Goal: Navigation & Orientation: Find specific page/section

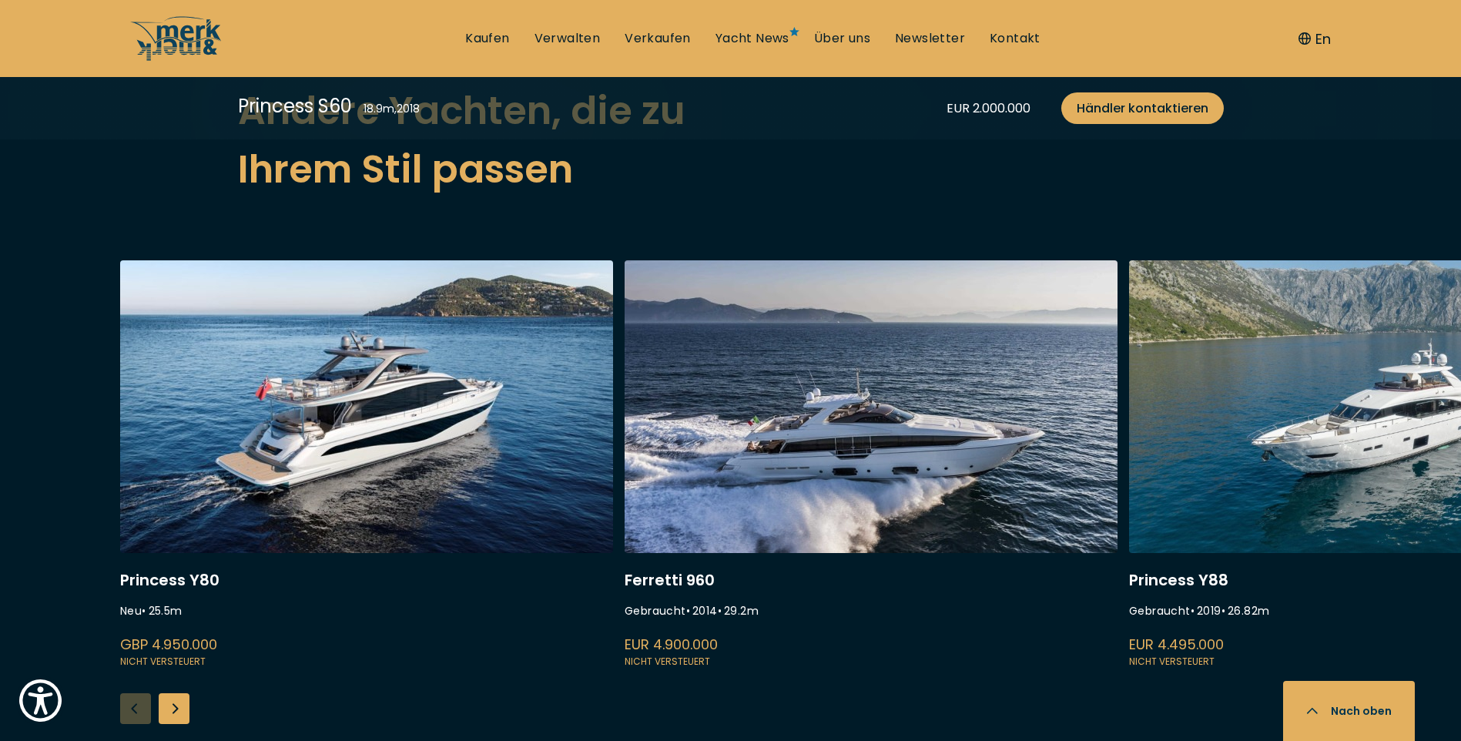
scroll to position [4021, 0]
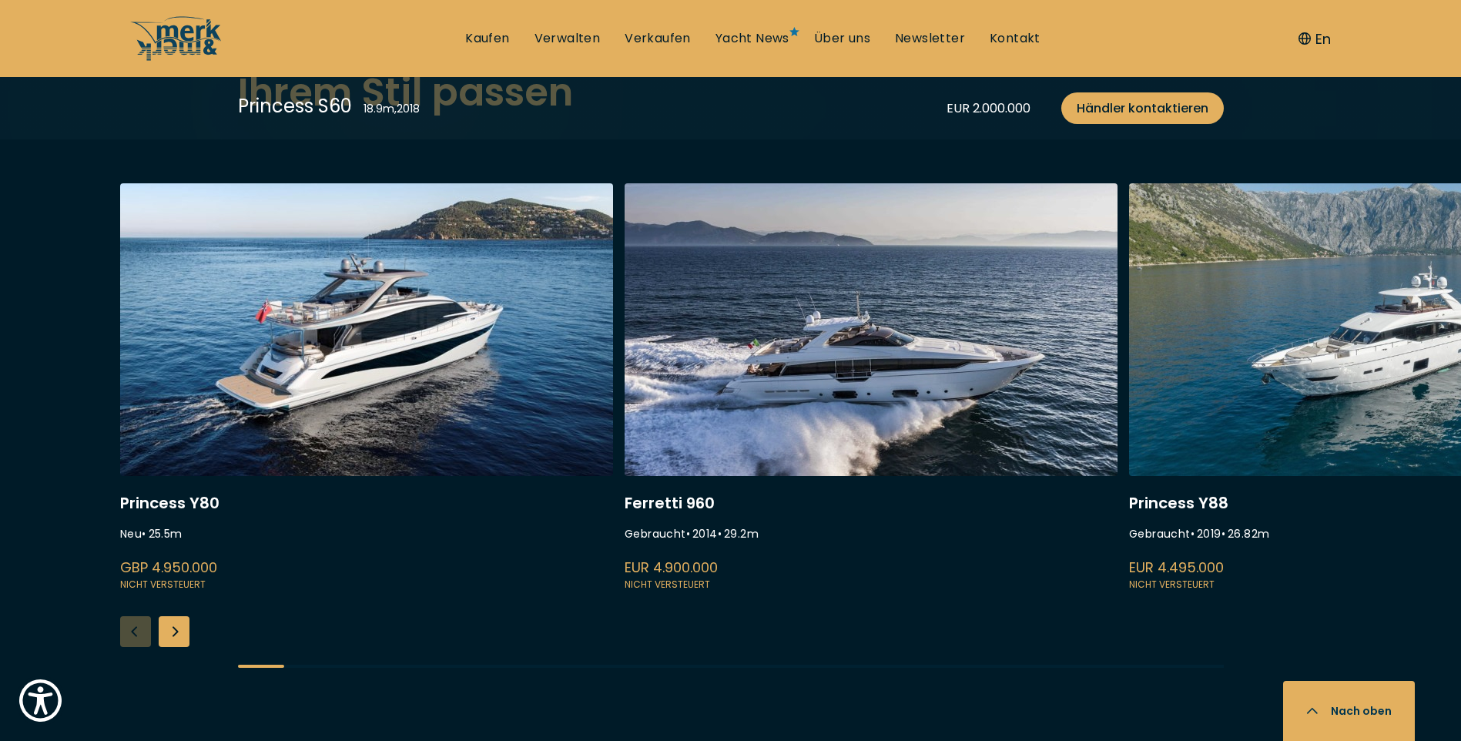
click at [176, 635] on div "Next slide" at bounding box center [174, 631] width 31 height 31
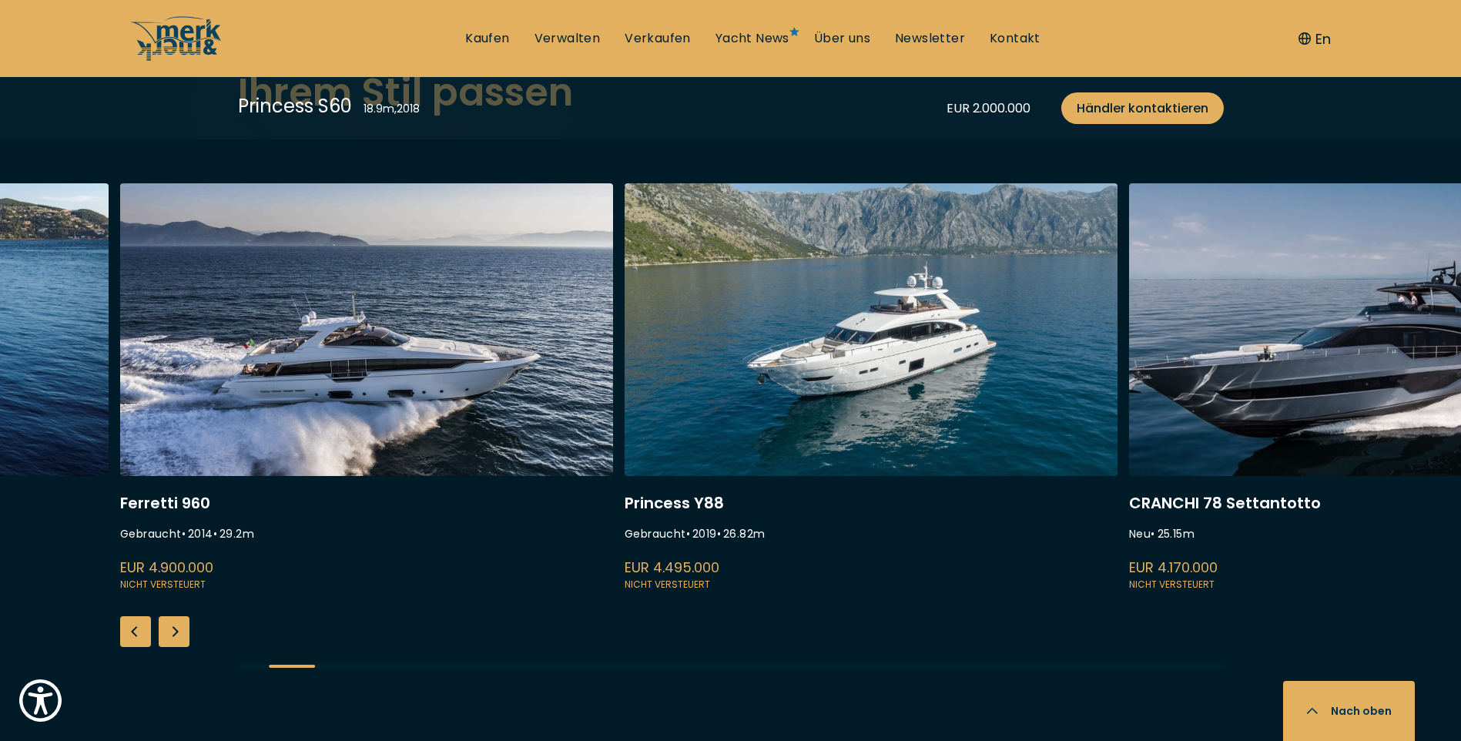
click at [176, 635] on div "Next slide" at bounding box center [174, 631] width 31 height 31
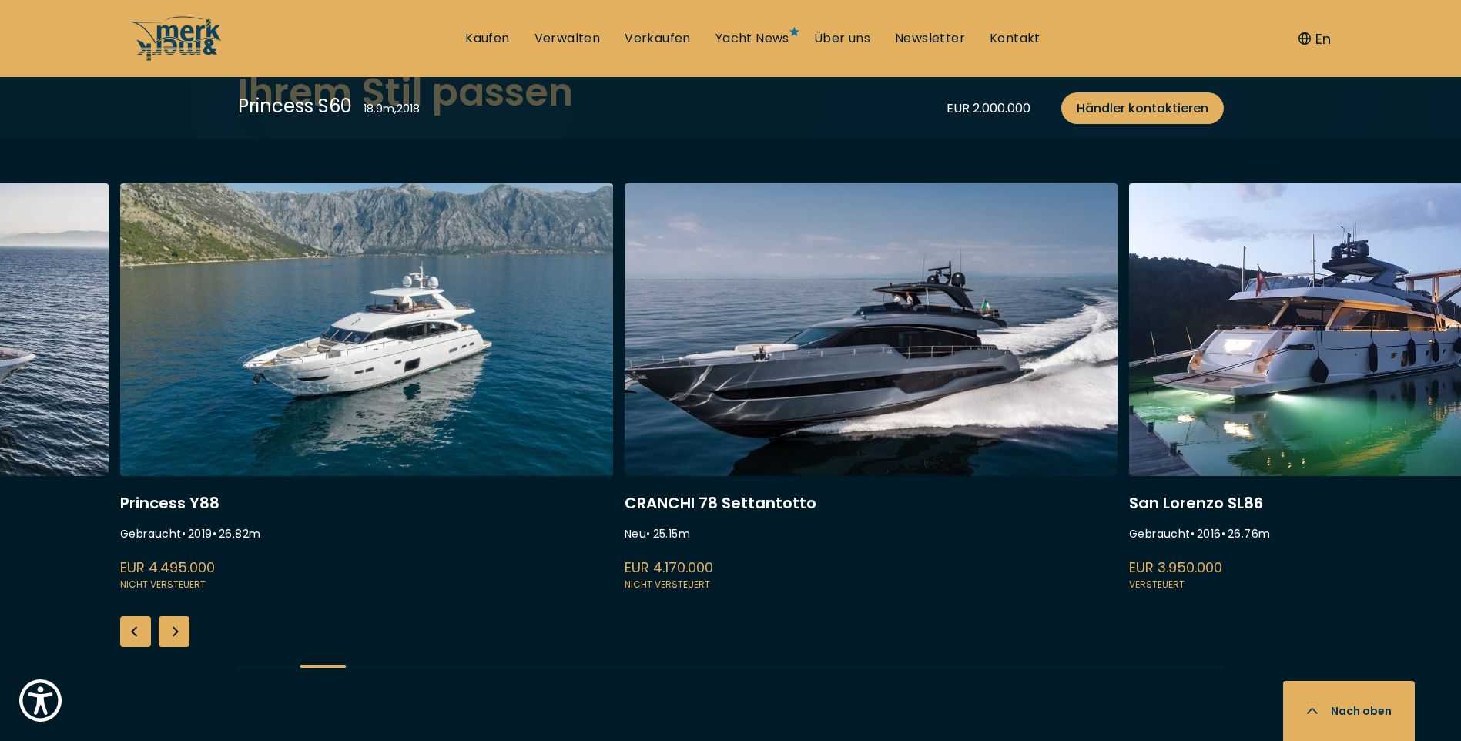
click at [176, 635] on div "Next slide" at bounding box center [174, 631] width 31 height 31
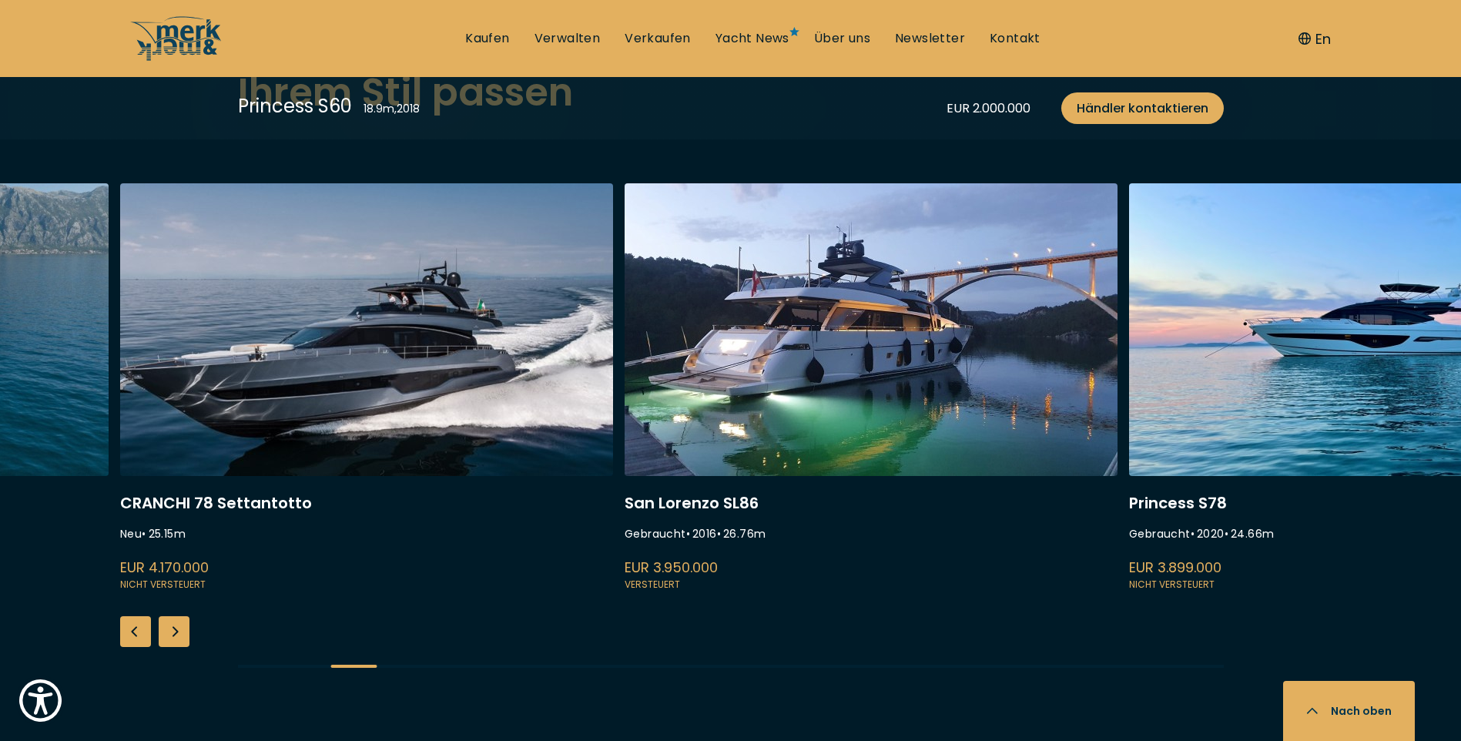
click at [176, 635] on div "Next slide" at bounding box center [174, 631] width 31 height 31
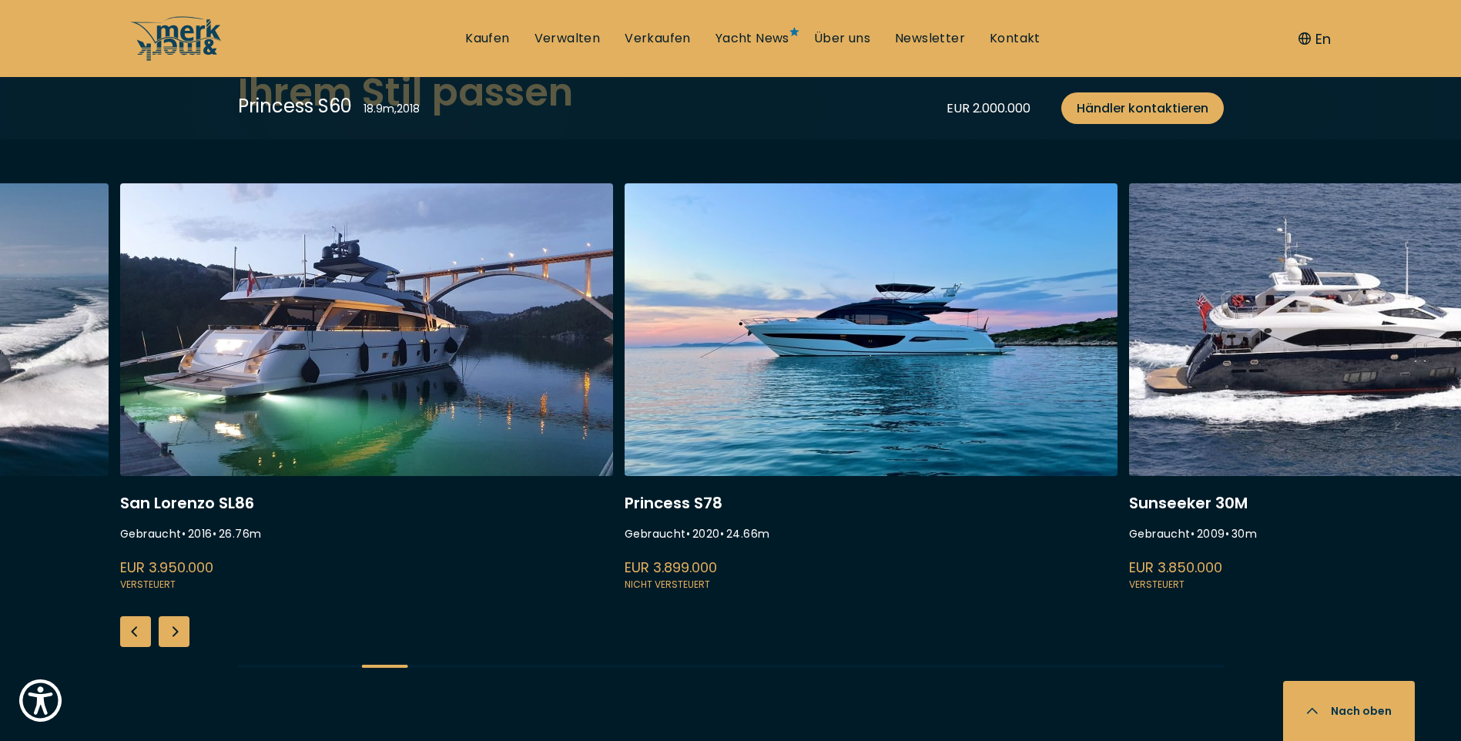
click at [172, 632] on div "Next slide" at bounding box center [174, 631] width 31 height 31
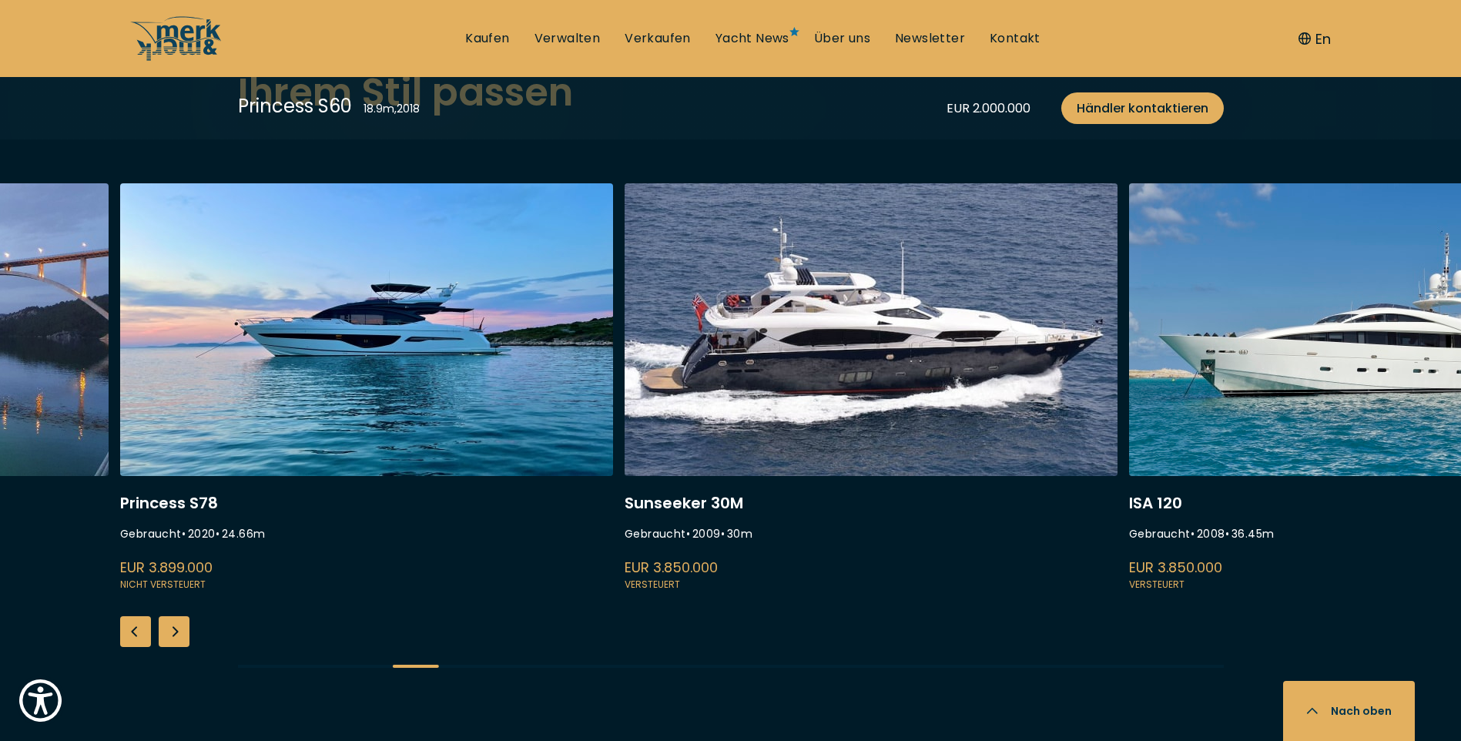
click at [172, 632] on div "Next slide" at bounding box center [174, 631] width 31 height 31
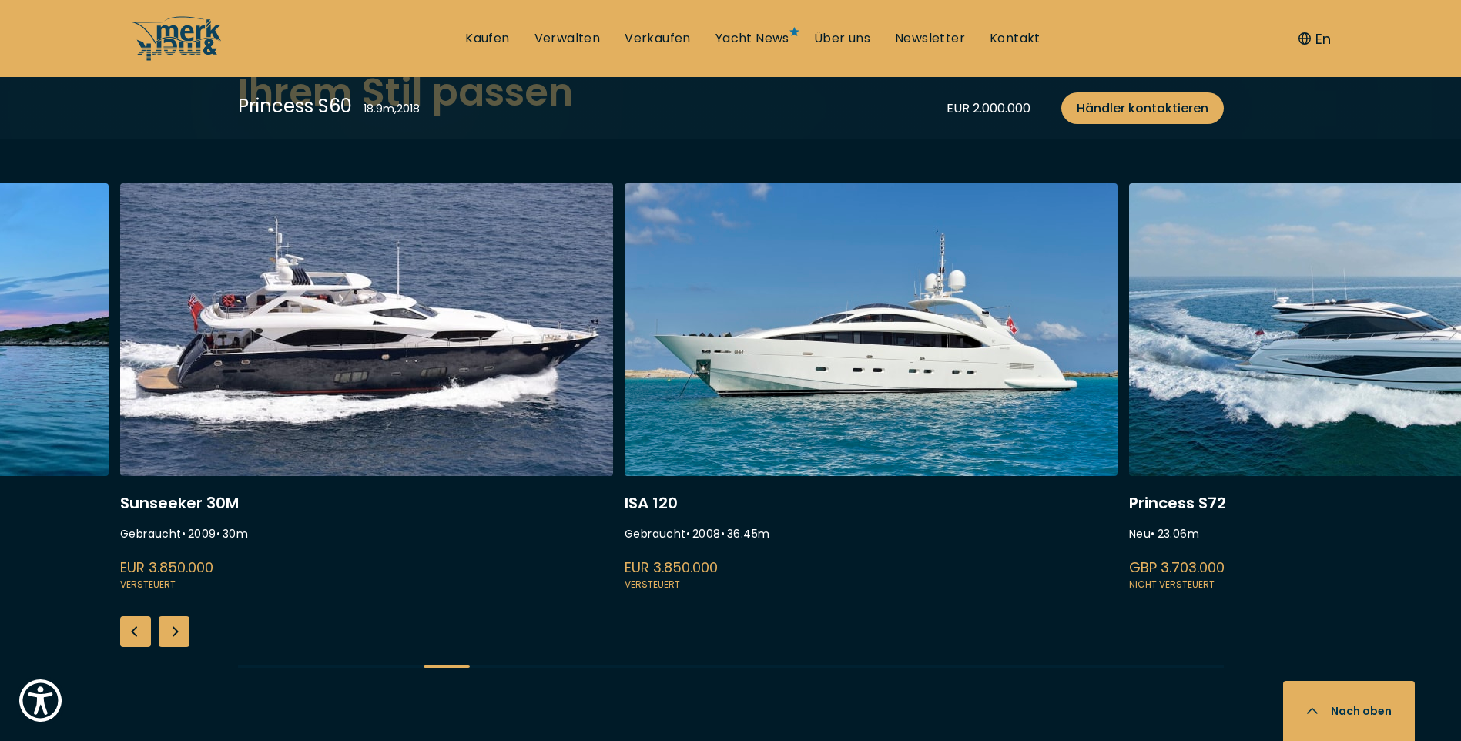
click at [172, 632] on div "Next slide" at bounding box center [174, 631] width 31 height 31
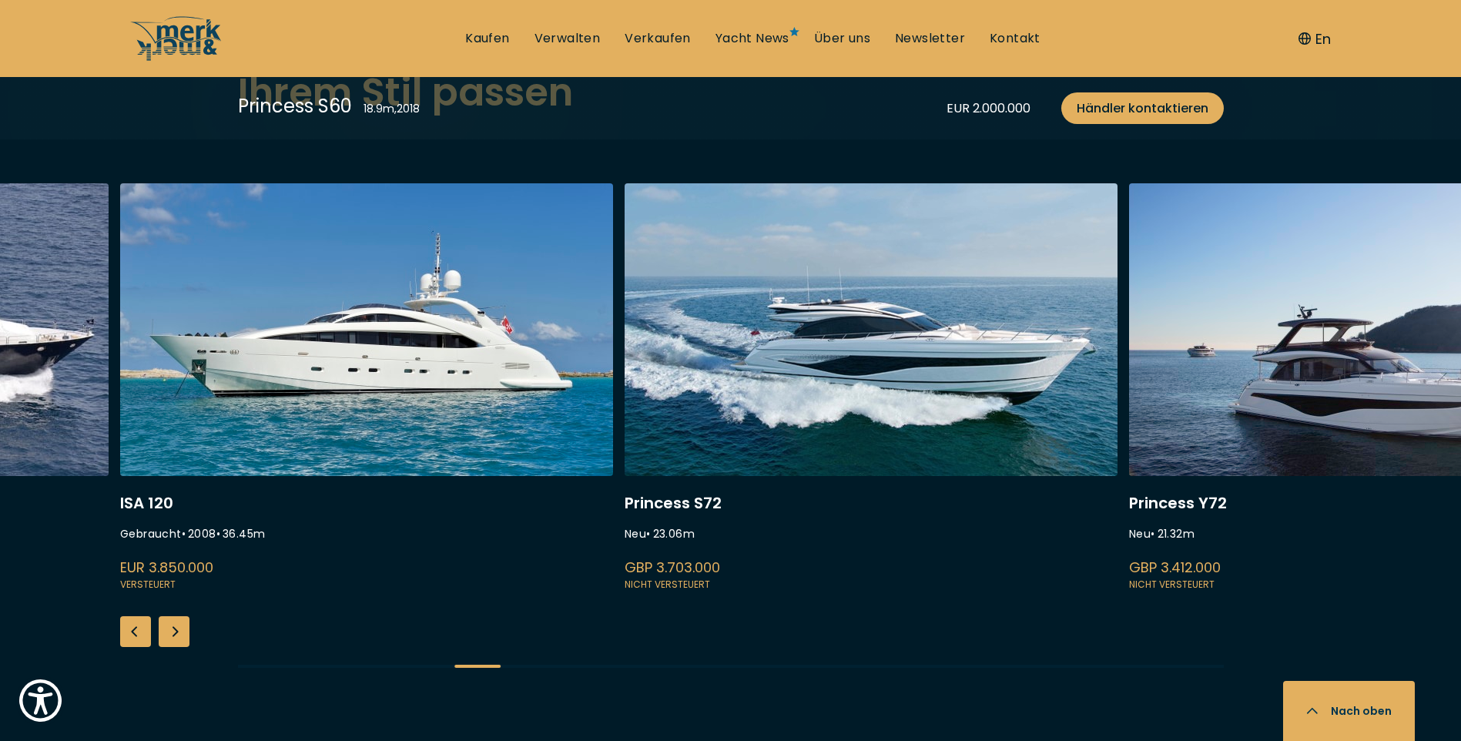
click at [172, 632] on div "Next slide" at bounding box center [174, 631] width 31 height 31
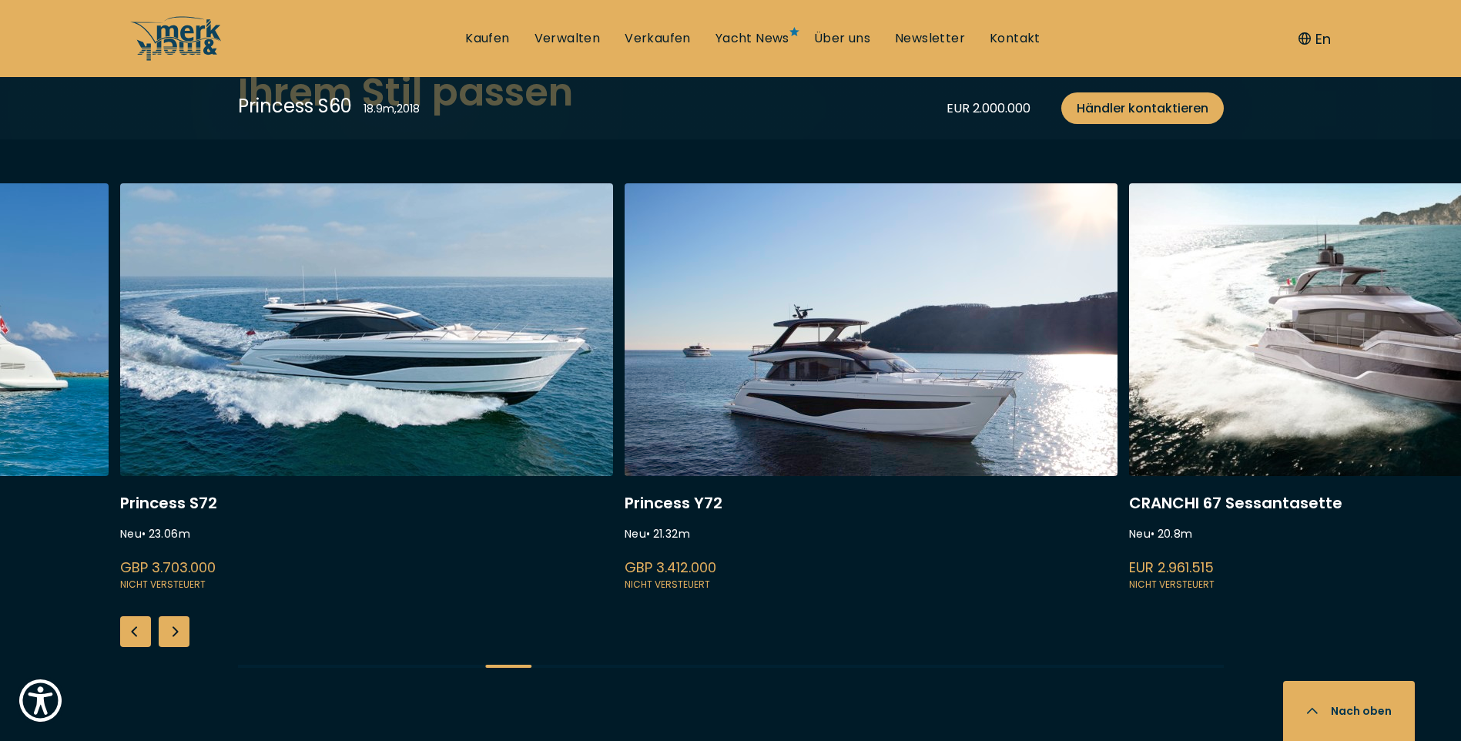
click at [172, 632] on div "Next slide" at bounding box center [174, 631] width 31 height 31
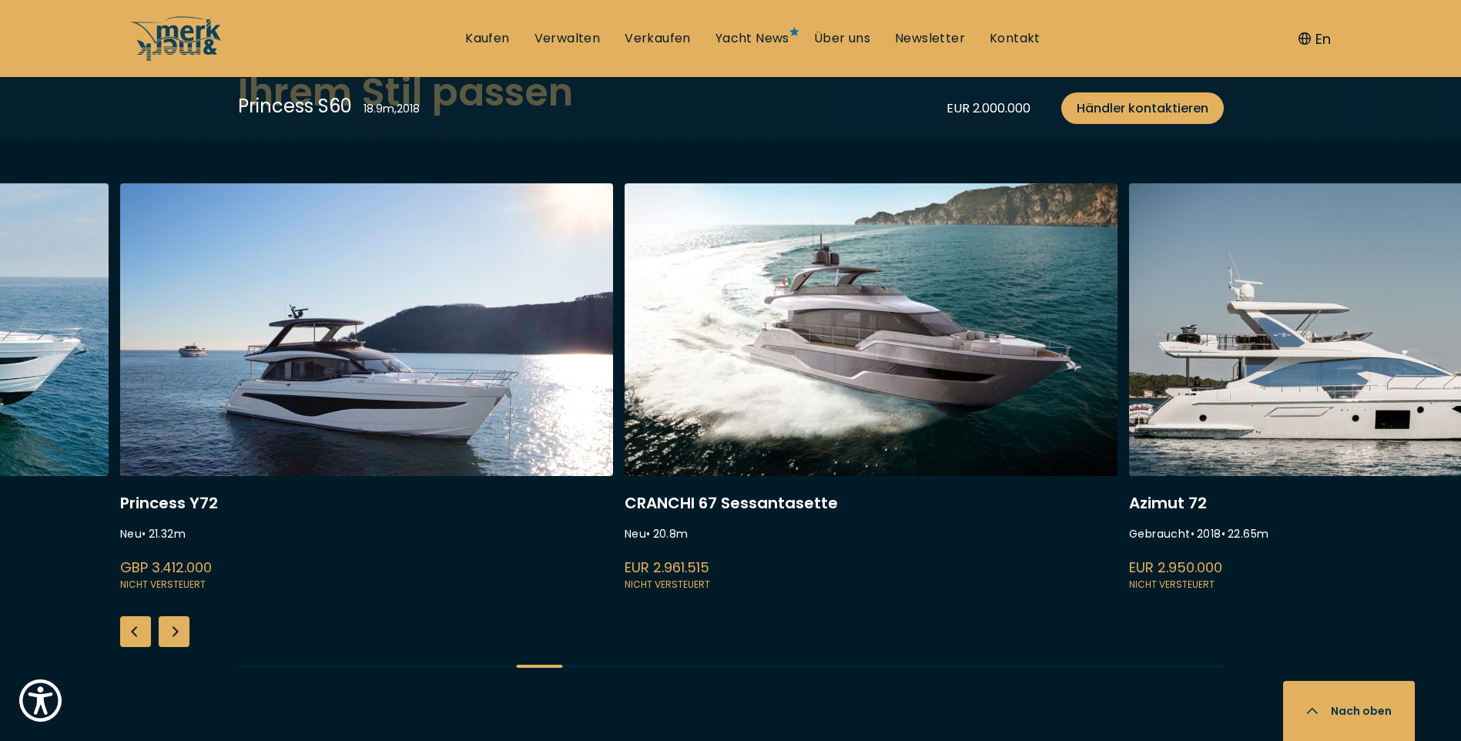
click at [172, 632] on div "Next slide" at bounding box center [174, 631] width 31 height 31
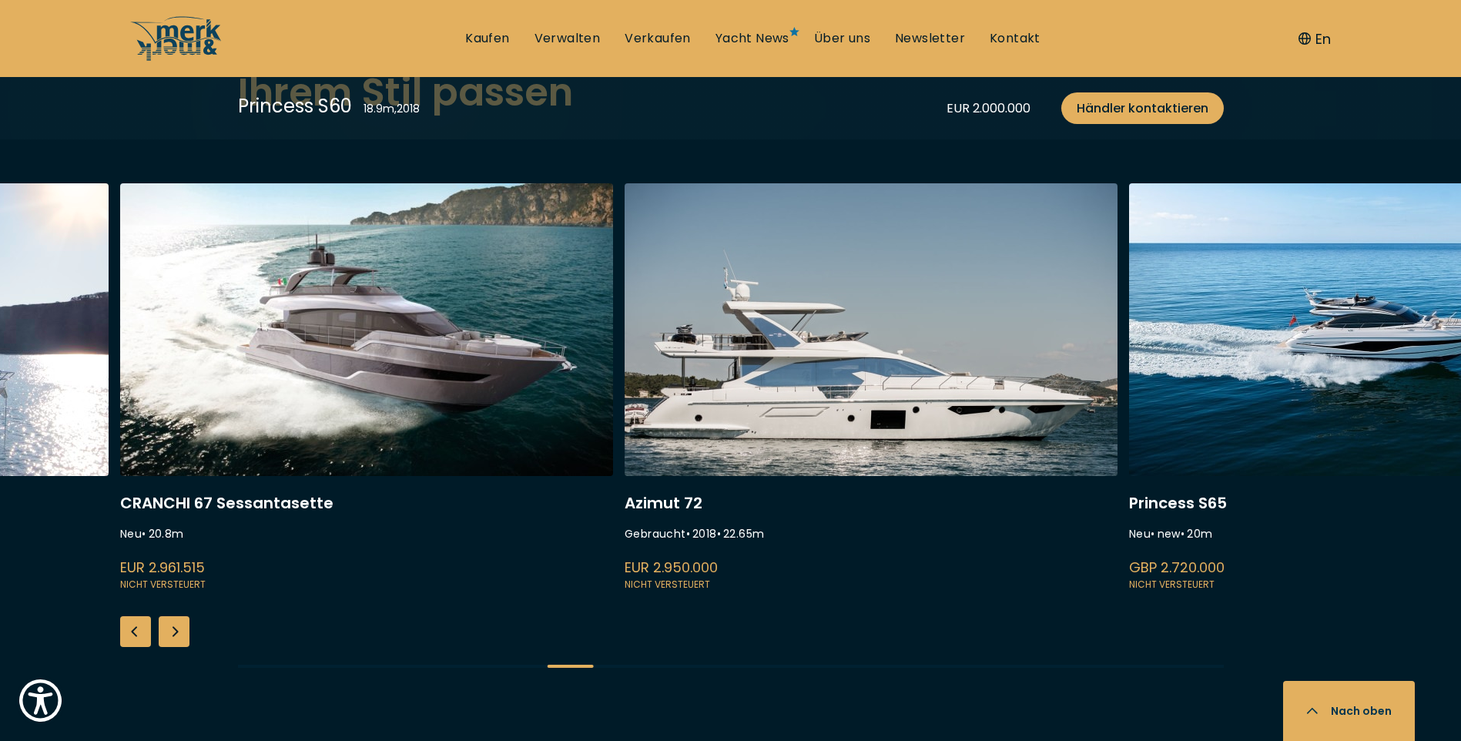
click at [172, 632] on div "Next slide" at bounding box center [174, 631] width 31 height 31
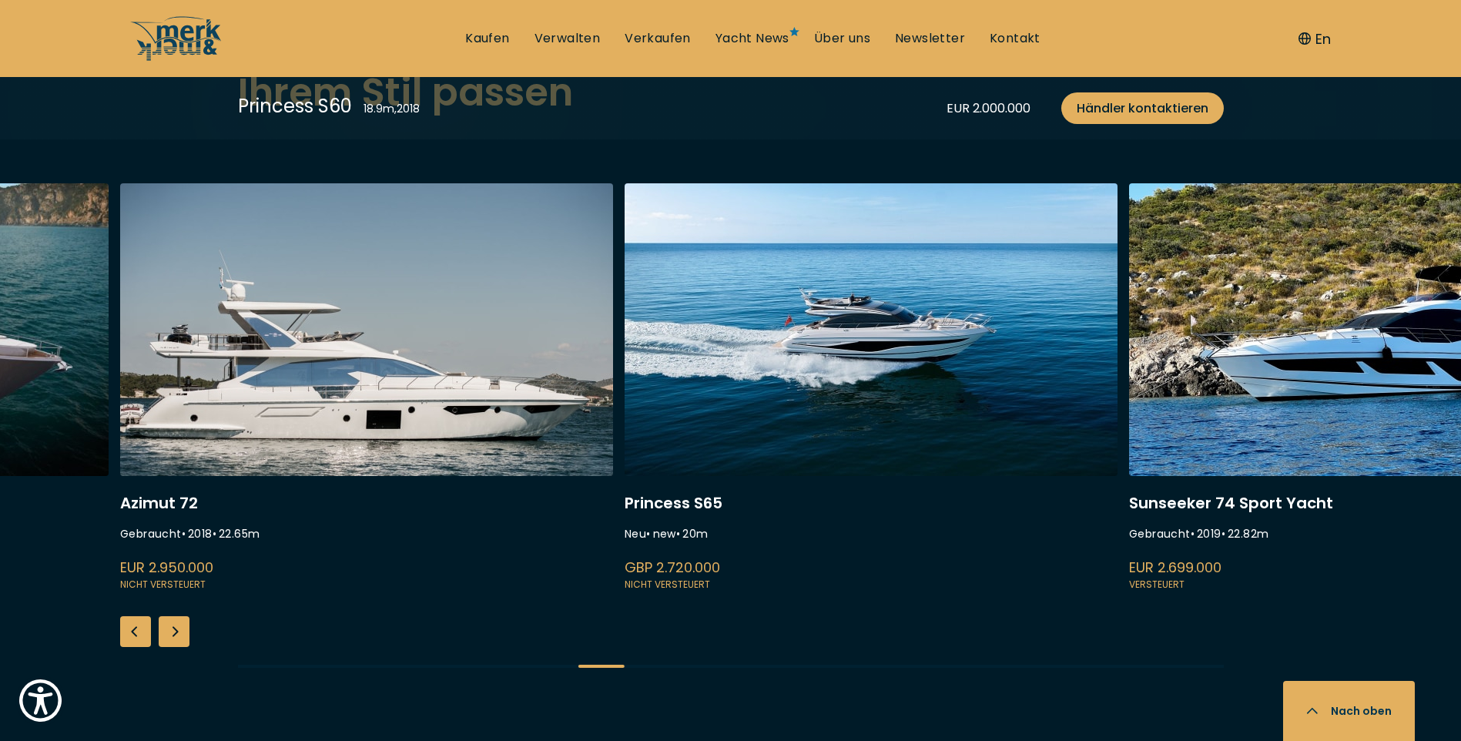
click at [172, 632] on div "Next slide" at bounding box center [174, 631] width 31 height 31
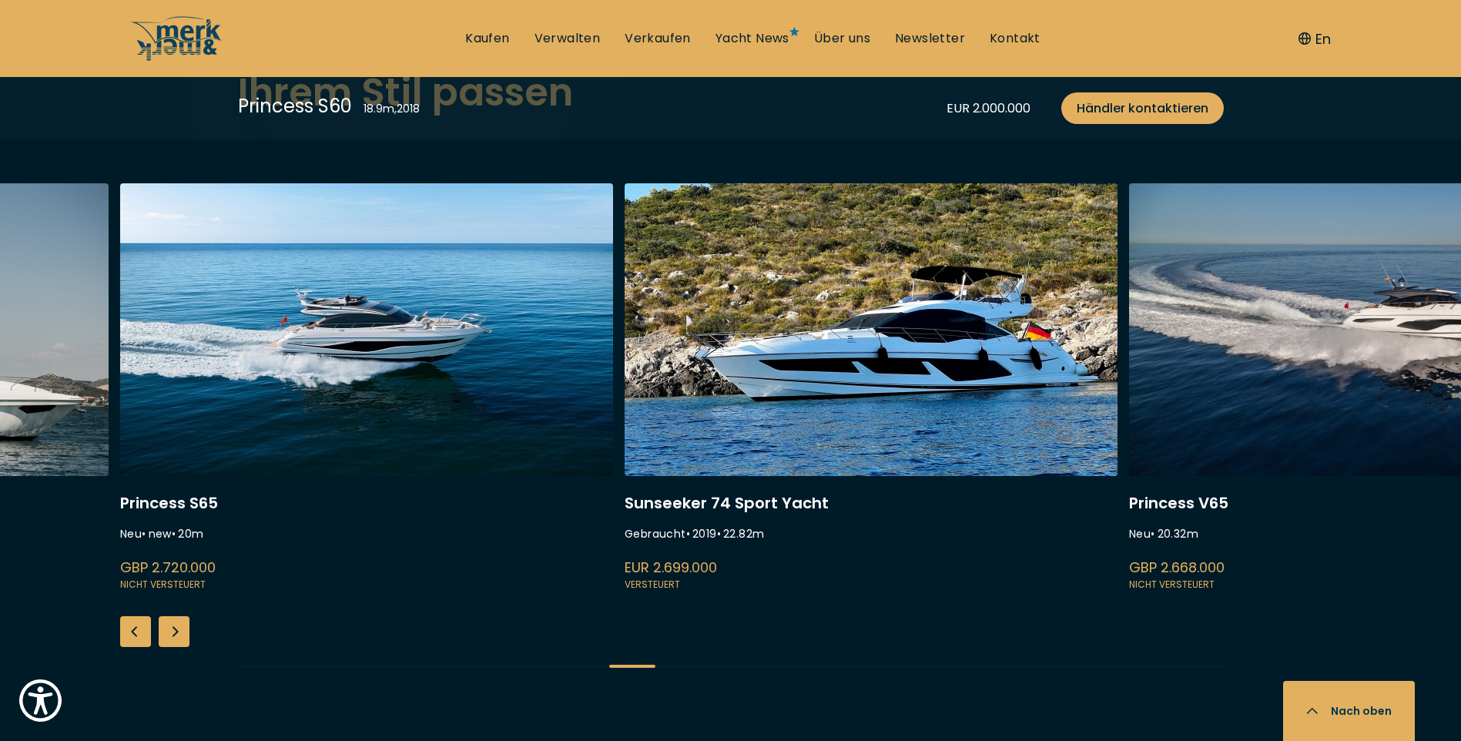
click at [172, 632] on div "Next slide" at bounding box center [174, 631] width 31 height 31
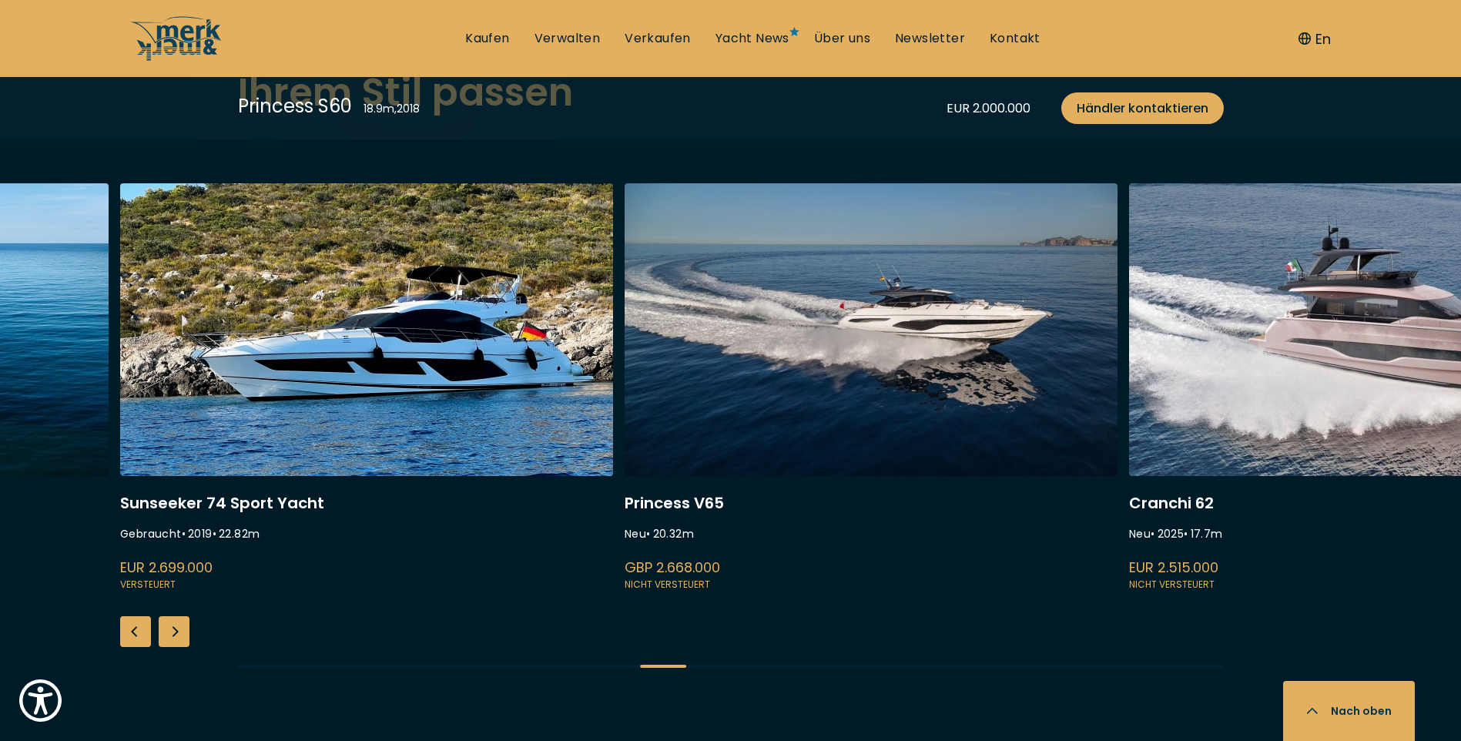
click at [172, 632] on div "Next slide" at bounding box center [174, 631] width 31 height 31
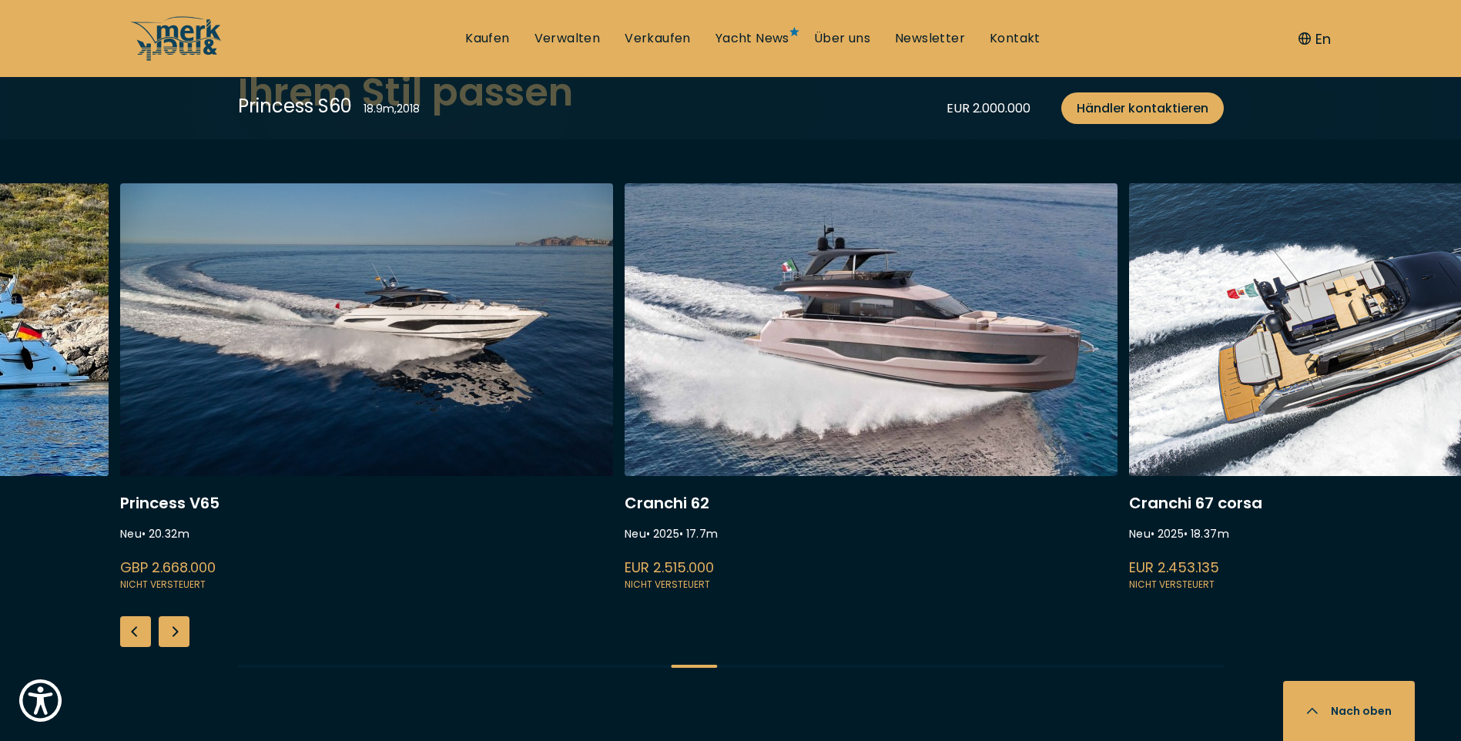
click at [172, 632] on div "Next slide" at bounding box center [174, 631] width 31 height 31
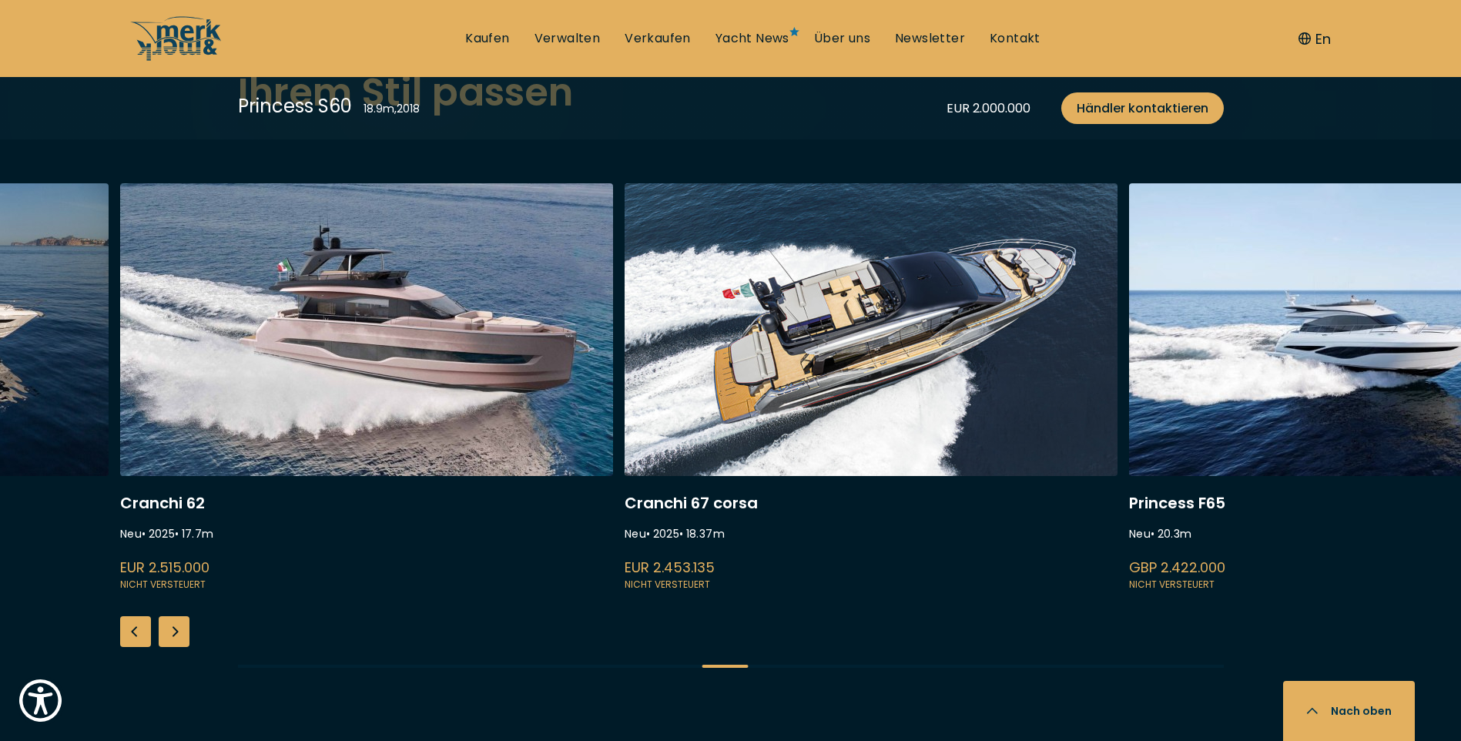
click at [172, 632] on div "Next slide" at bounding box center [174, 631] width 31 height 31
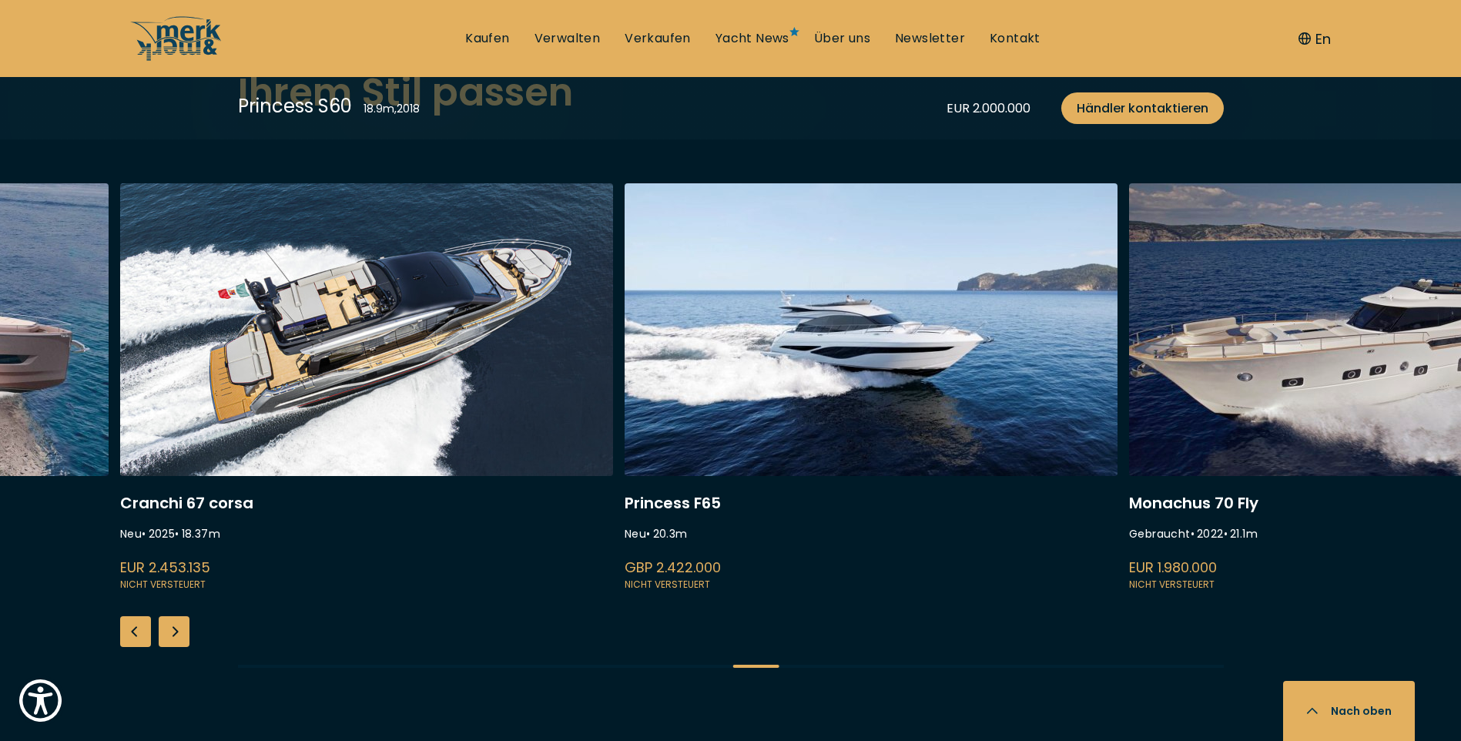
click at [172, 632] on div "Next slide" at bounding box center [174, 631] width 31 height 31
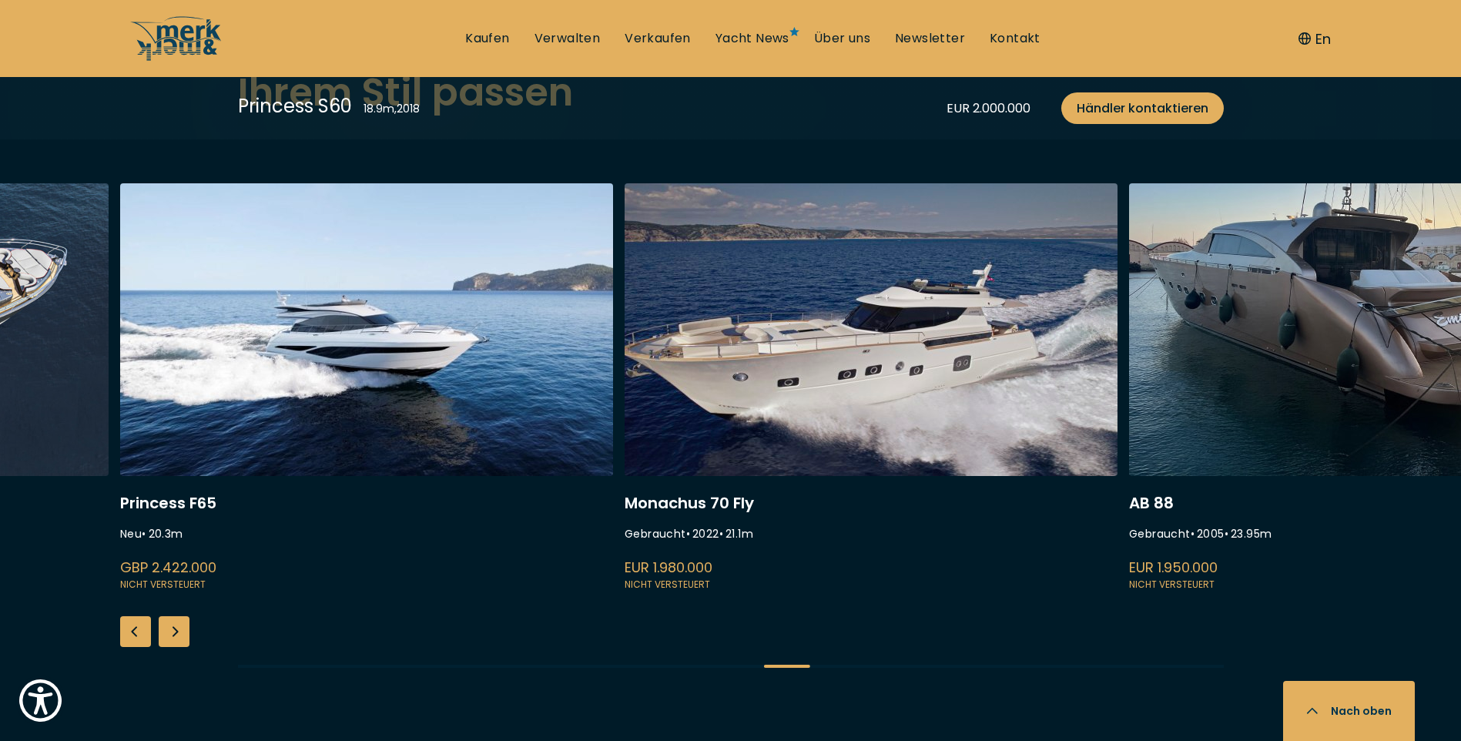
click at [172, 632] on div "Next slide" at bounding box center [174, 631] width 31 height 31
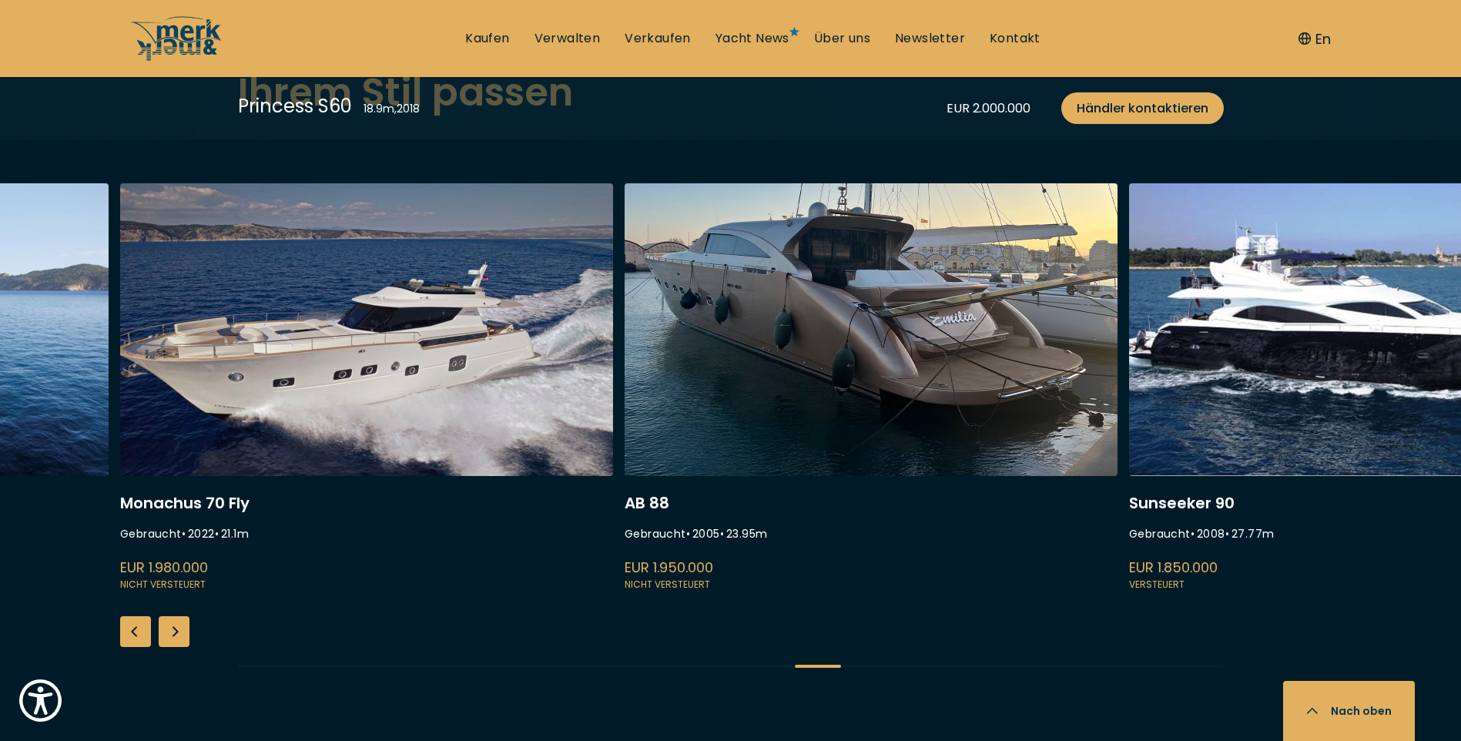
click at [172, 634] on div "Next slide" at bounding box center [174, 631] width 31 height 31
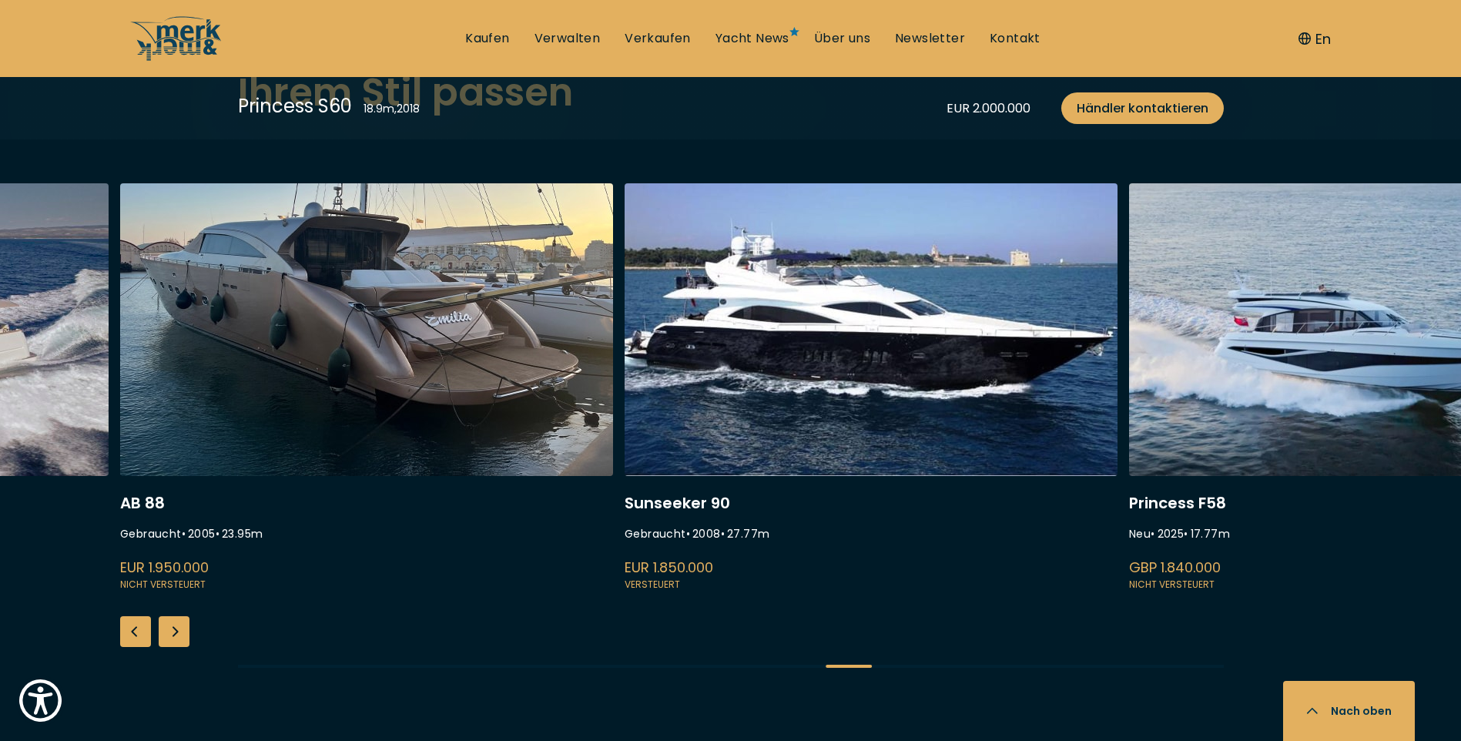
click at [172, 634] on div "Next slide" at bounding box center [174, 631] width 31 height 31
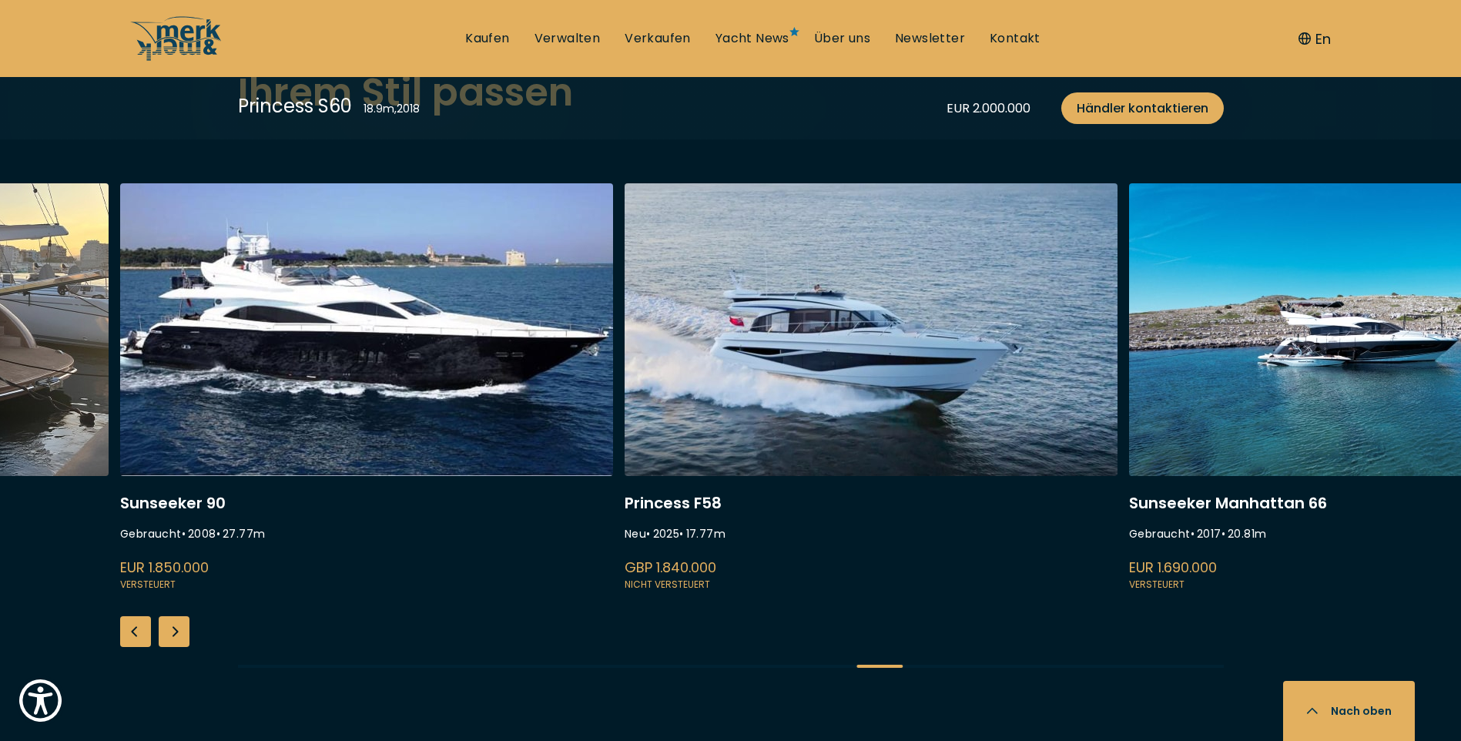
click at [172, 634] on div "Next slide" at bounding box center [174, 631] width 31 height 31
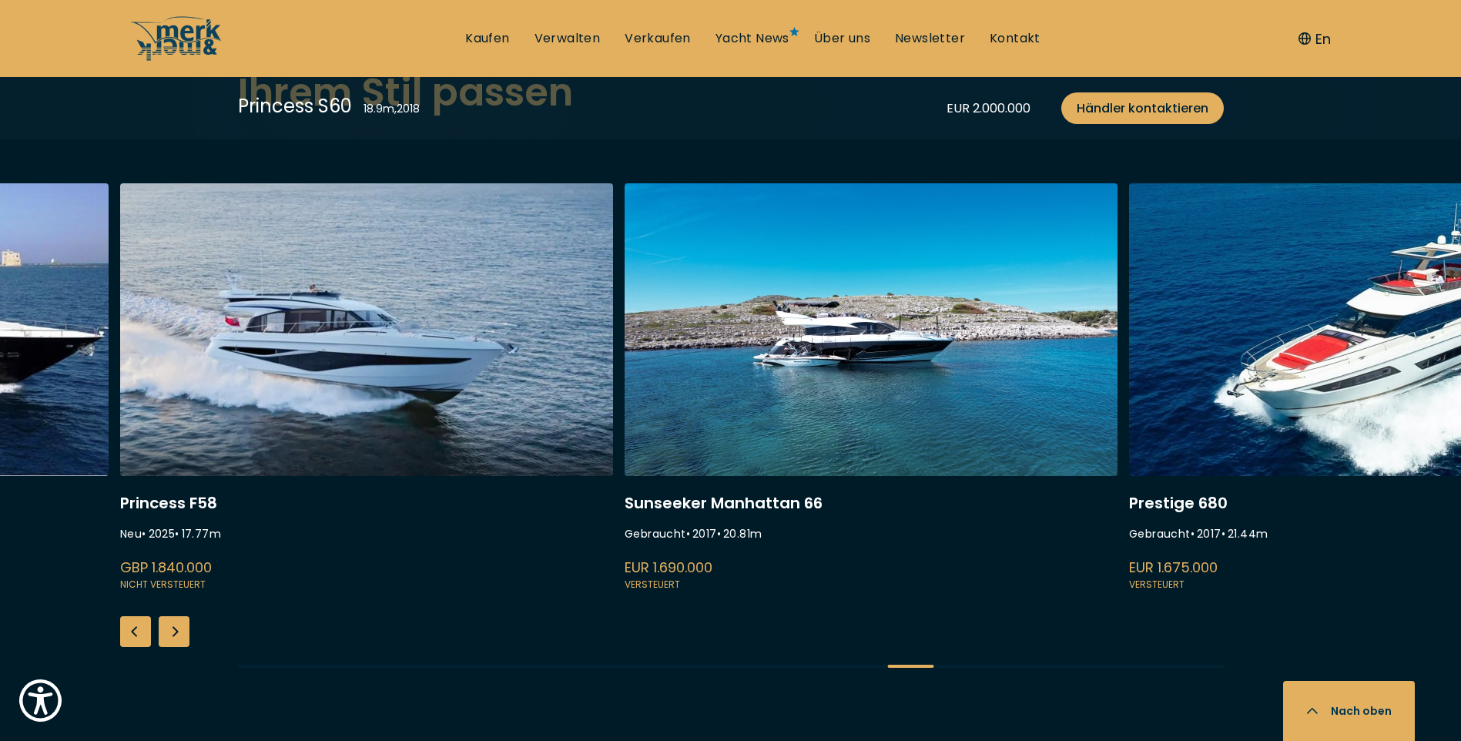
click at [172, 634] on div "Next slide" at bounding box center [174, 631] width 31 height 31
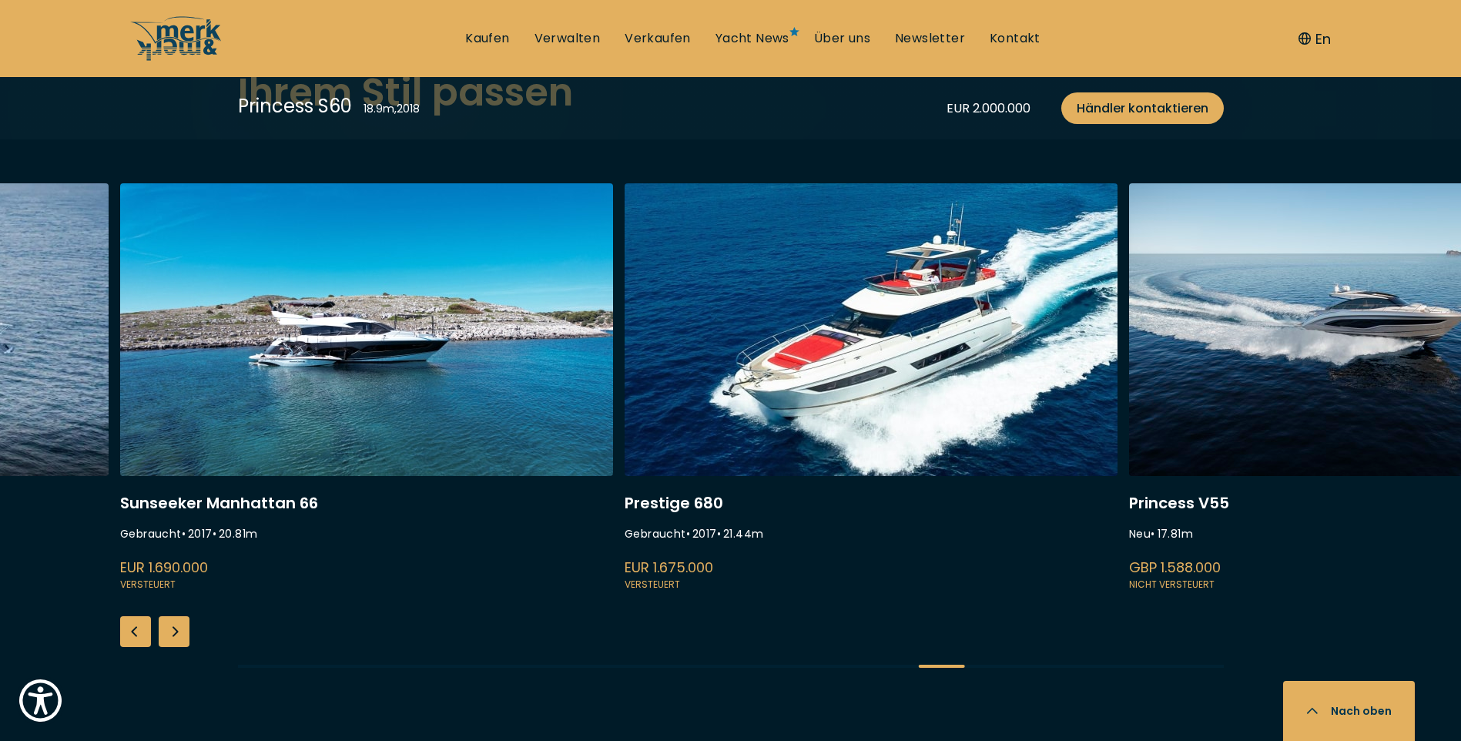
click at [172, 634] on div "Next slide" at bounding box center [174, 631] width 31 height 31
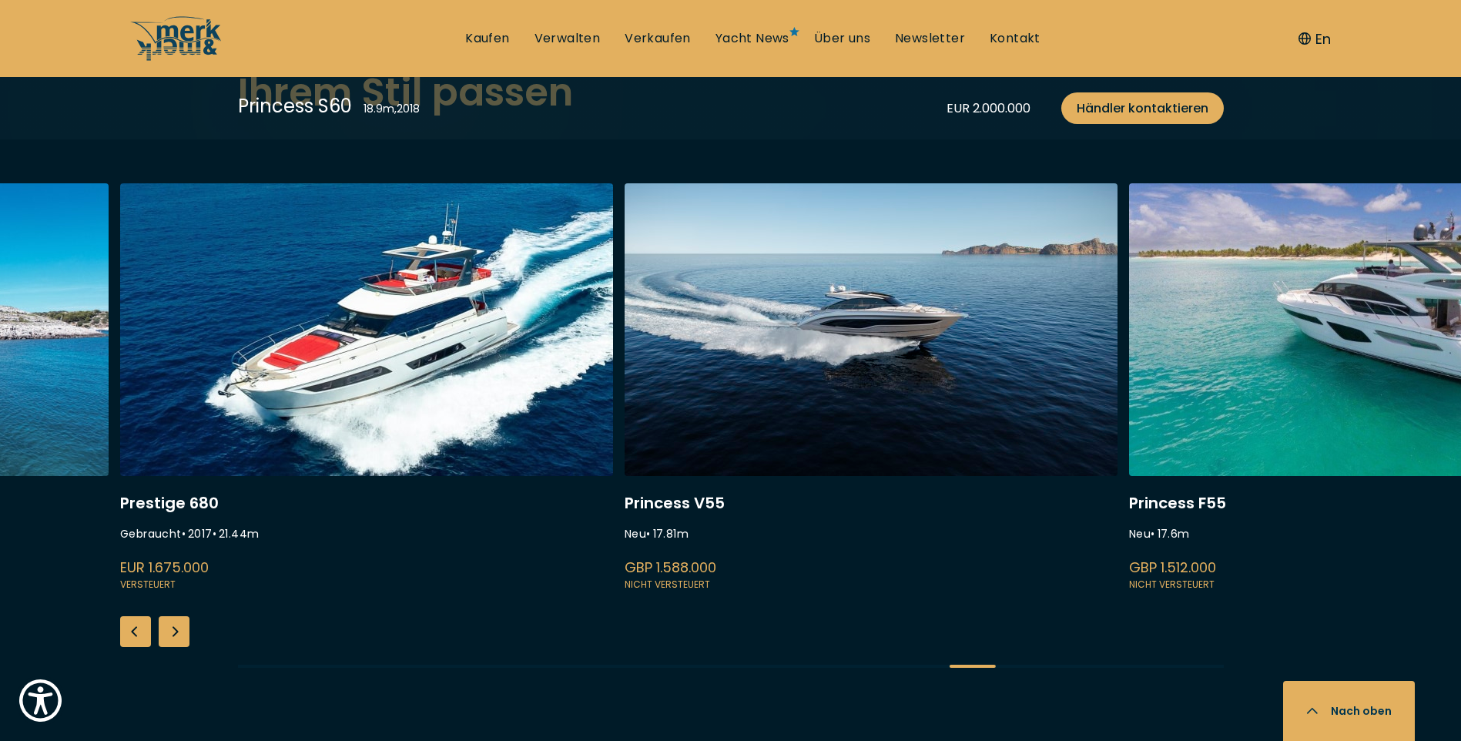
click at [172, 634] on div "Next slide" at bounding box center [174, 631] width 31 height 31
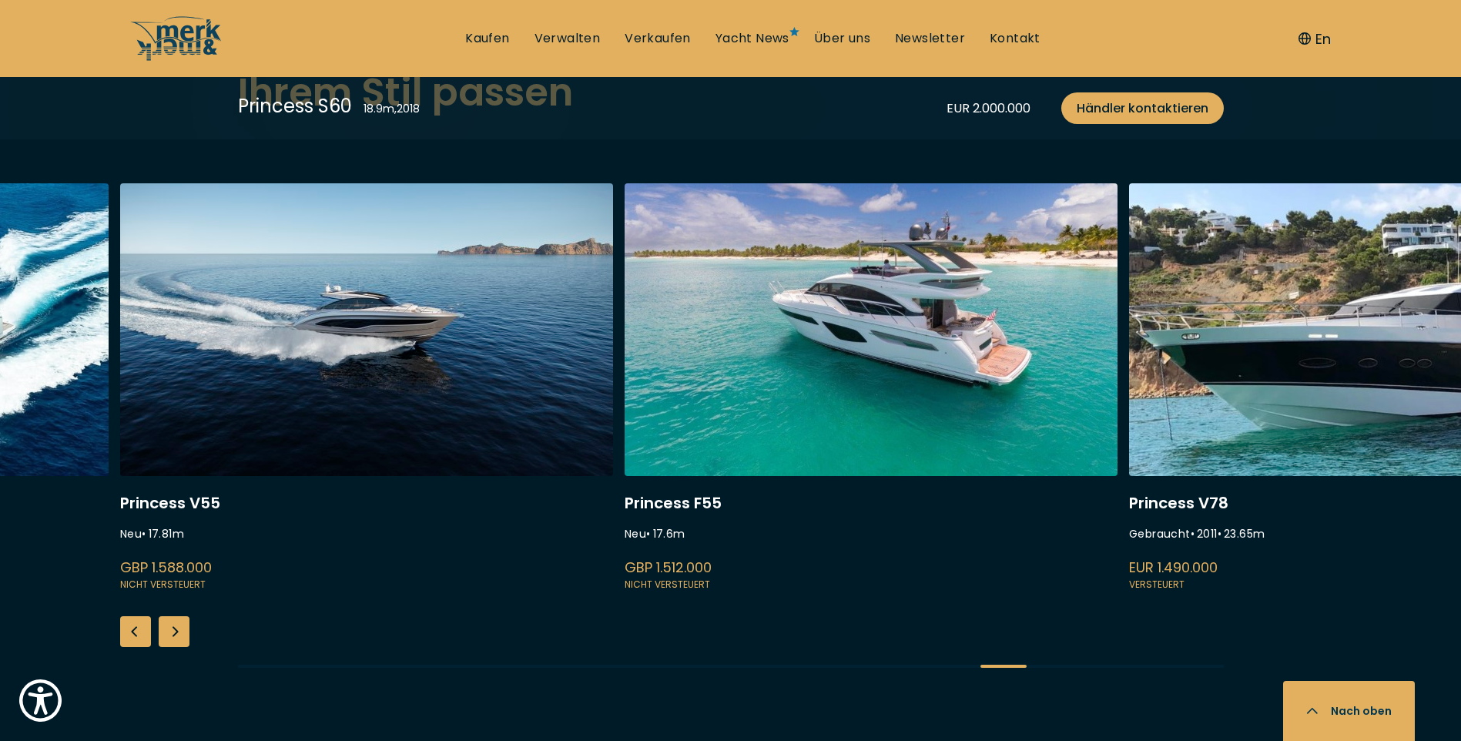
click at [178, 633] on div "Next slide" at bounding box center [174, 631] width 31 height 31
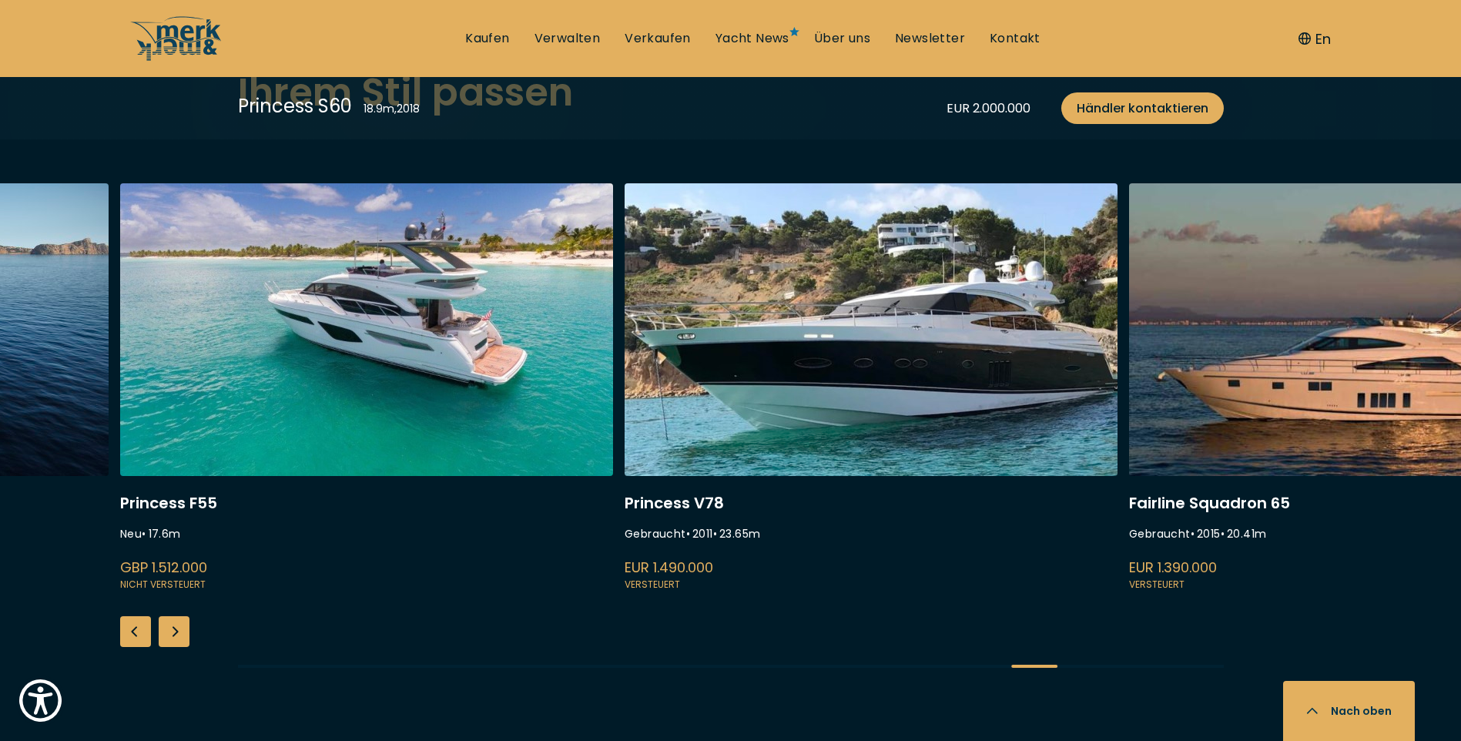
click at [182, 633] on div "Next slide" at bounding box center [174, 631] width 31 height 31
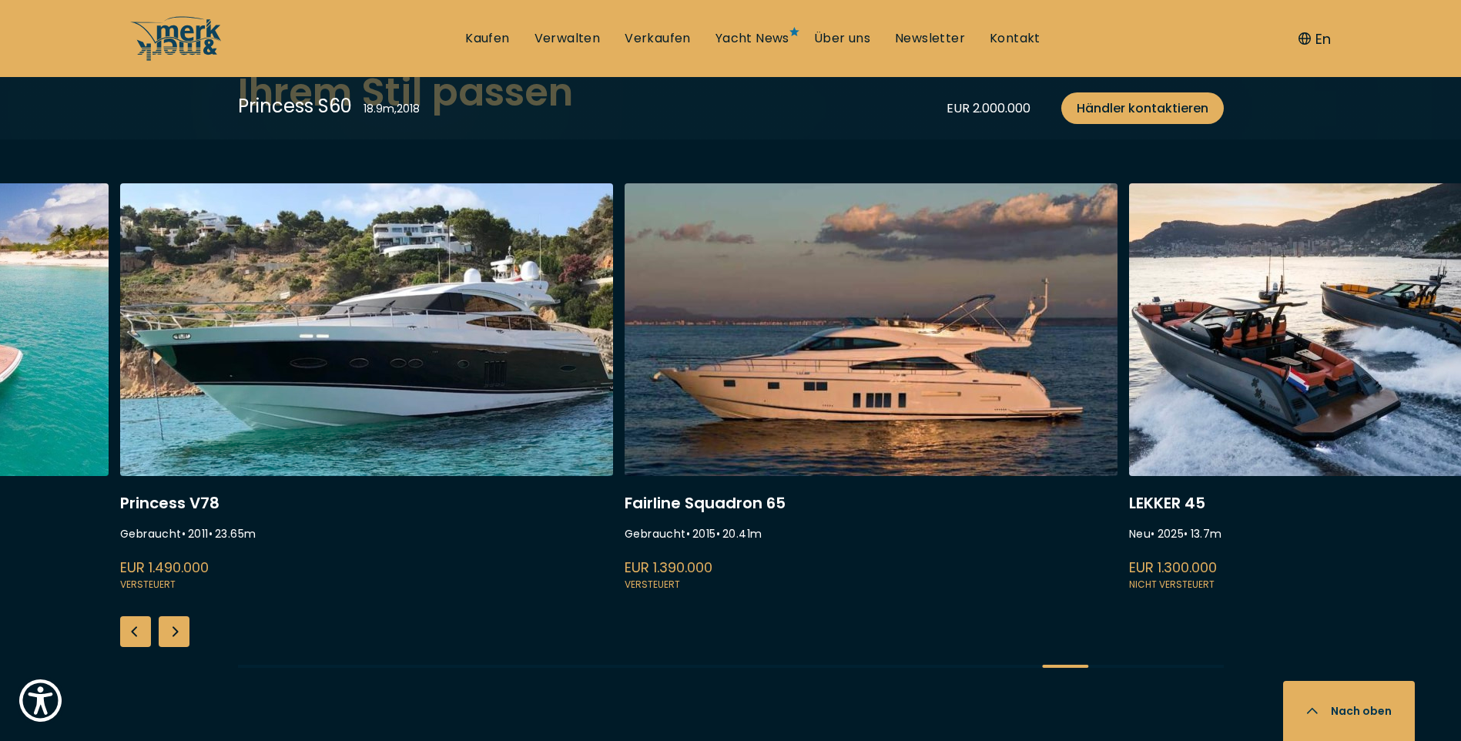
click at [182, 633] on div "Next slide" at bounding box center [174, 631] width 31 height 31
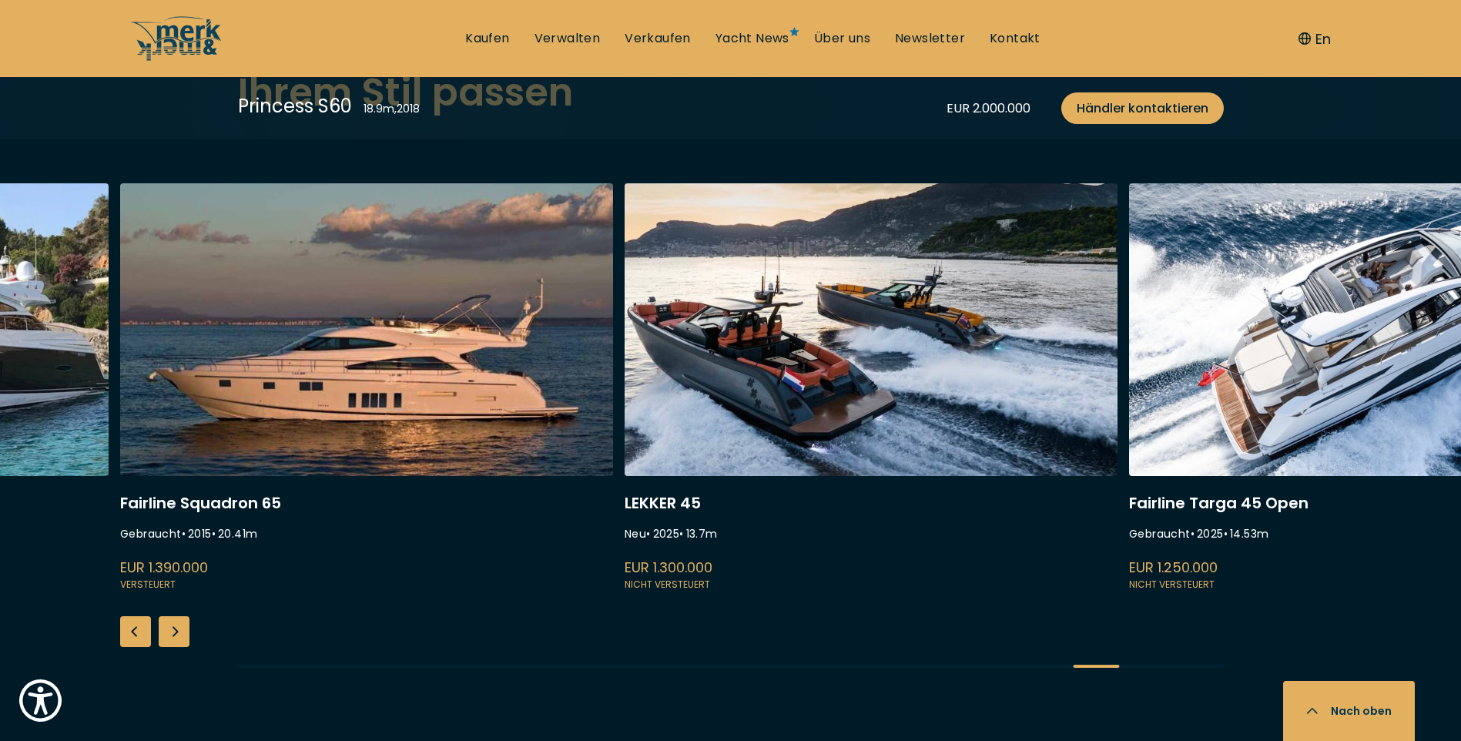
click at [182, 633] on div "Next slide" at bounding box center [174, 631] width 31 height 31
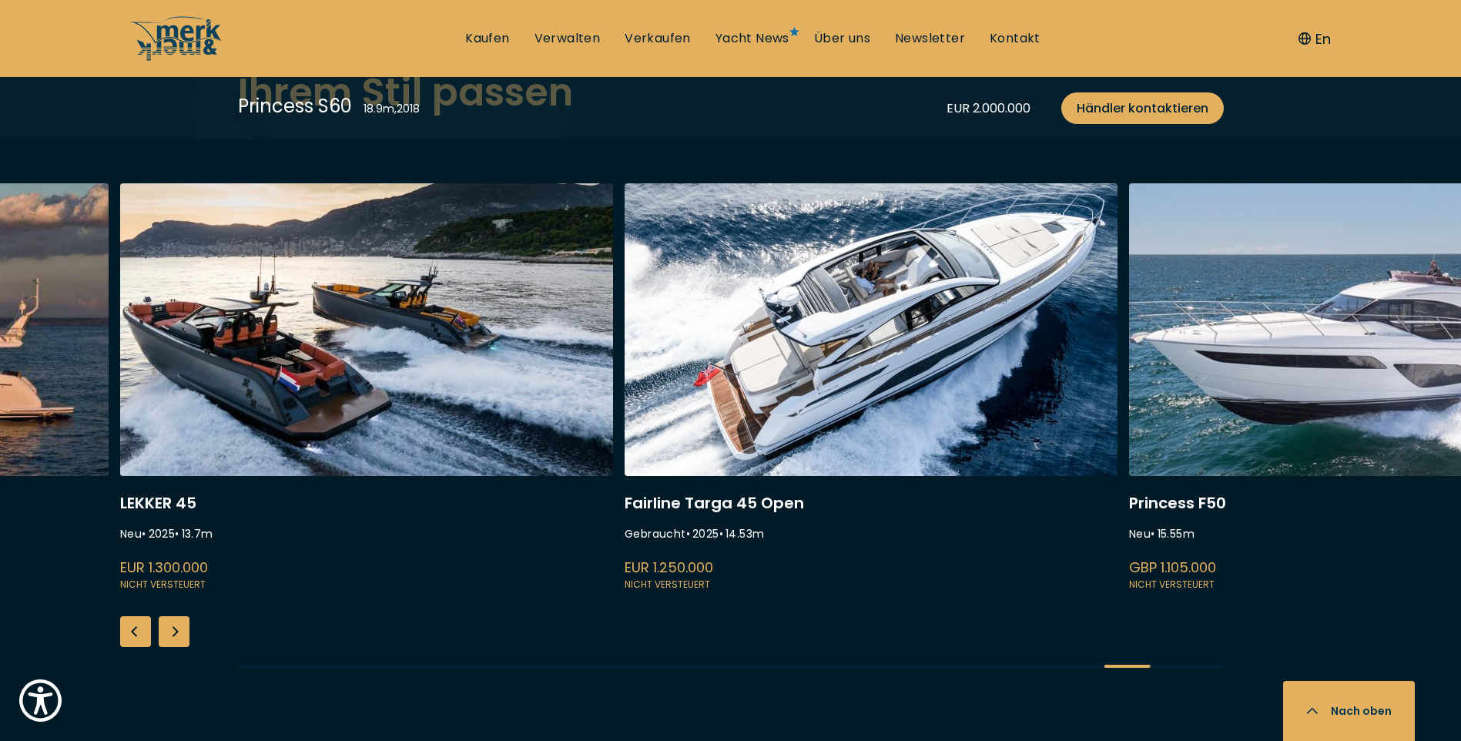
click at [182, 633] on div "Next slide" at bounding box center [174, 631] width 31 height 31
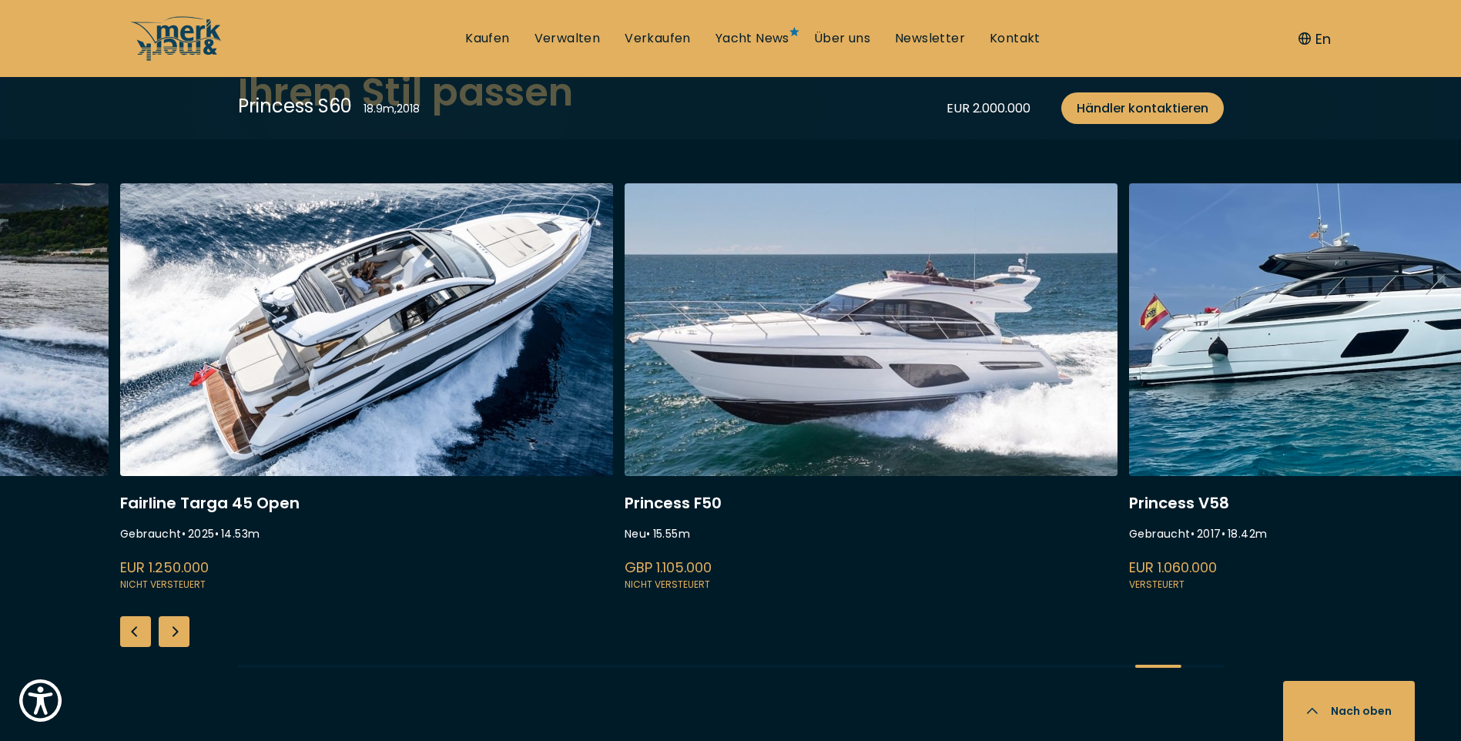
click at [183, 633] on div "Next slide" at bounding box center [174, 631] width 31 height 31
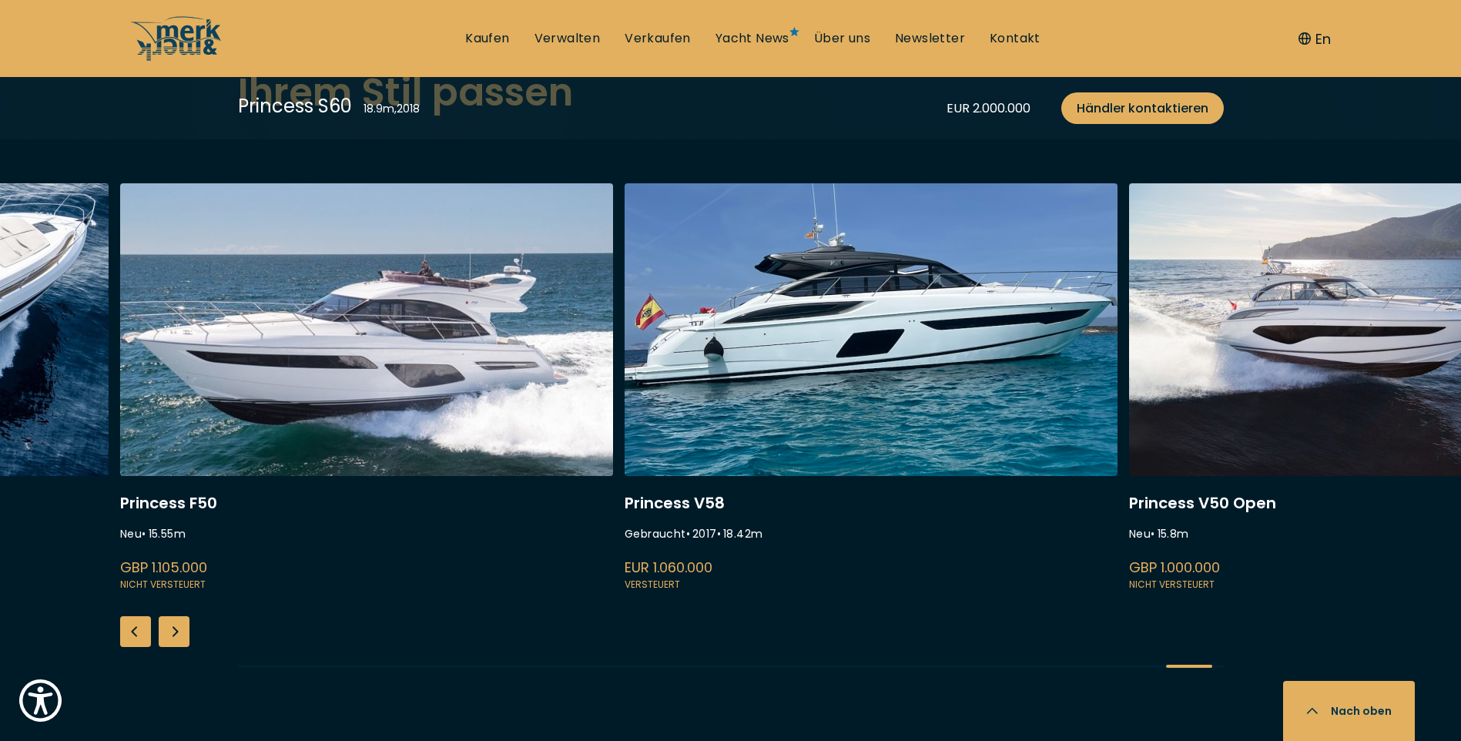
click at [183, 633] on div "Next slide" at bounding box center [174, 631] width 31 height 31
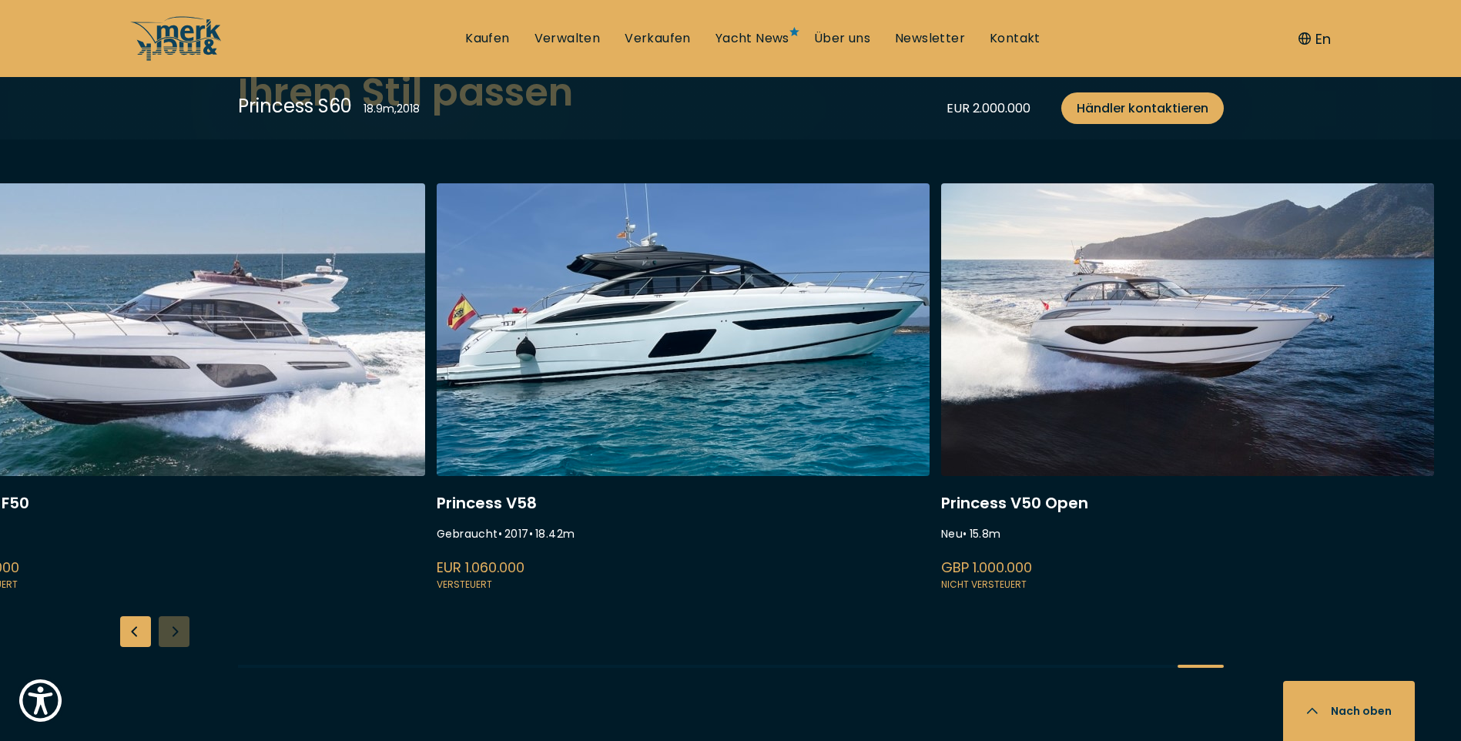
click at [183, 633] on div "Princess Y80 Neu • 25.5 m GBP 4.950.000 Nicht versteuert [PERSON_NAME] 960 Gebr…" at bounding box center [730, 438] width 1461 height 511
click at [131, 630] on div "Previous slide" at bounding box center [135, 631] width 31 height 31
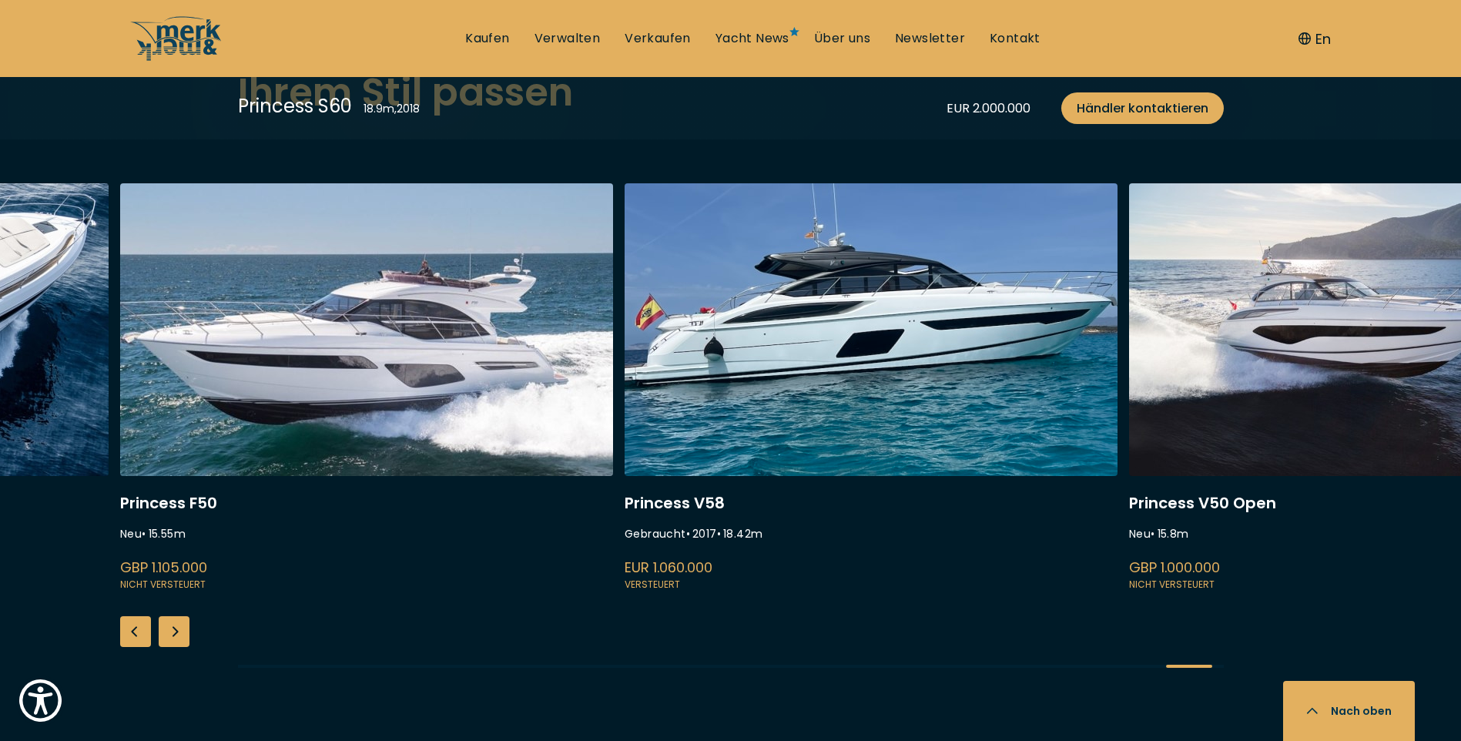
click at [131, 630] on div "Previous slide" at bounding box center [135, 631] width 31 height 31
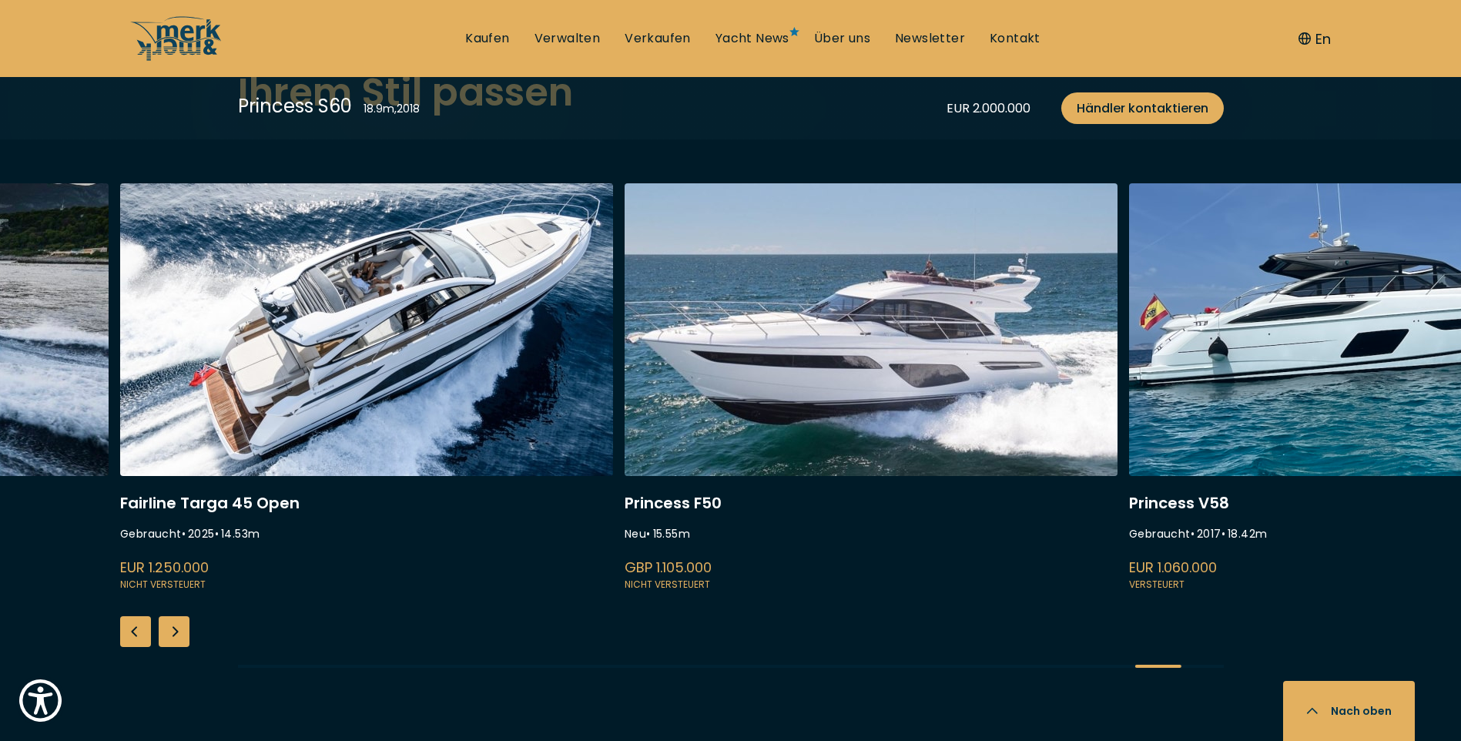
click at [132, 630] on div "Previous slide" at bounding box center [135, 631] width 31 height 31
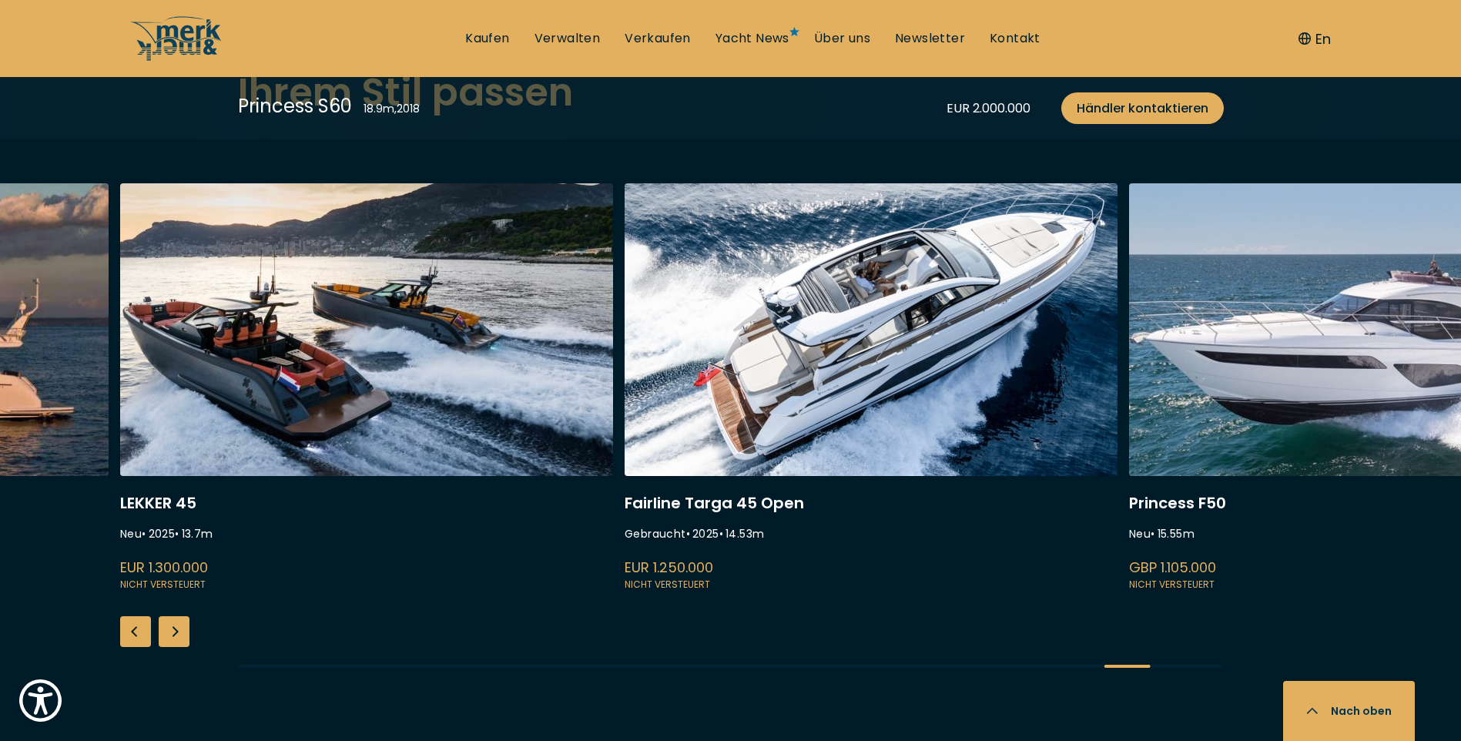
click at [132, 630] on div "Previous slide" at bounding box center [135, 631] width 31 height 31
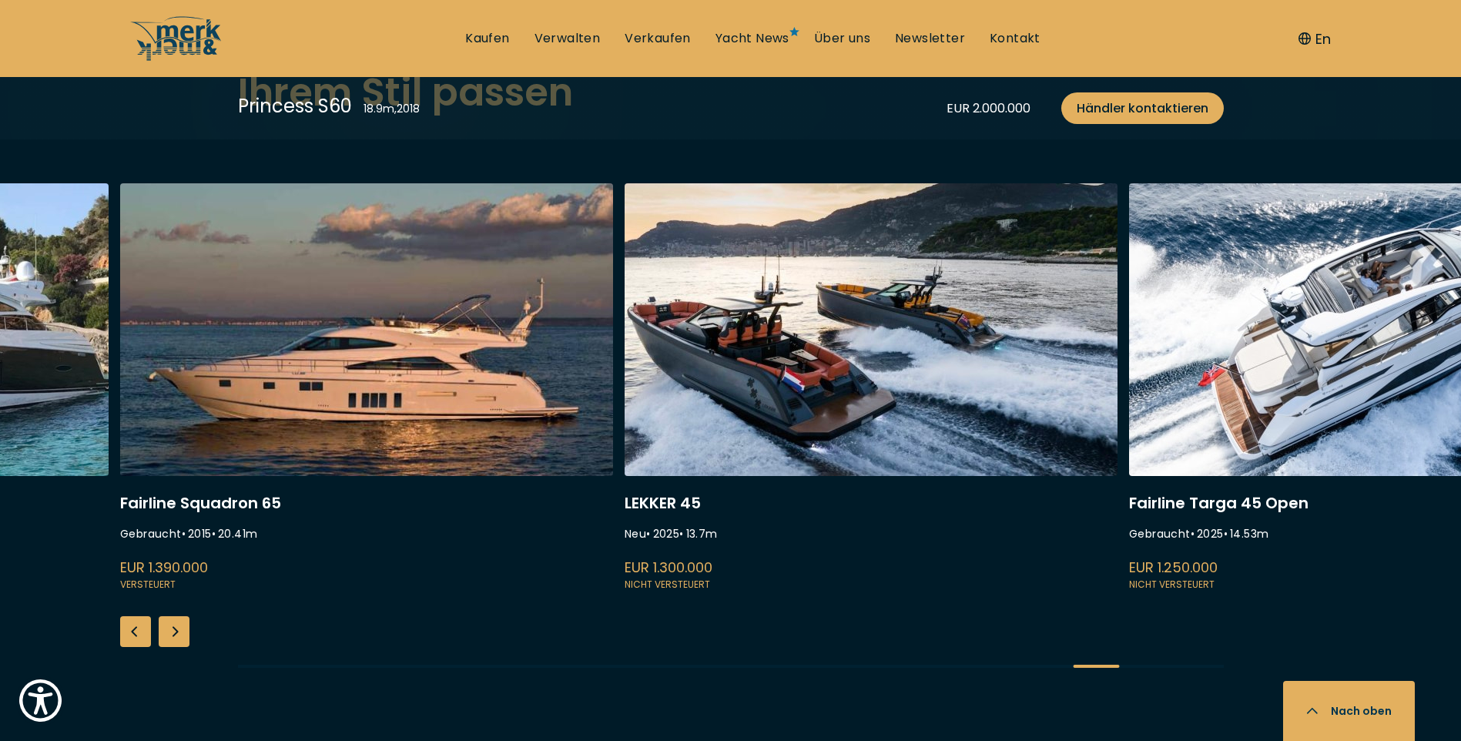
click at [132, 630] on div "Previous slide" at bounding box center [135, 631] width 31 height 31
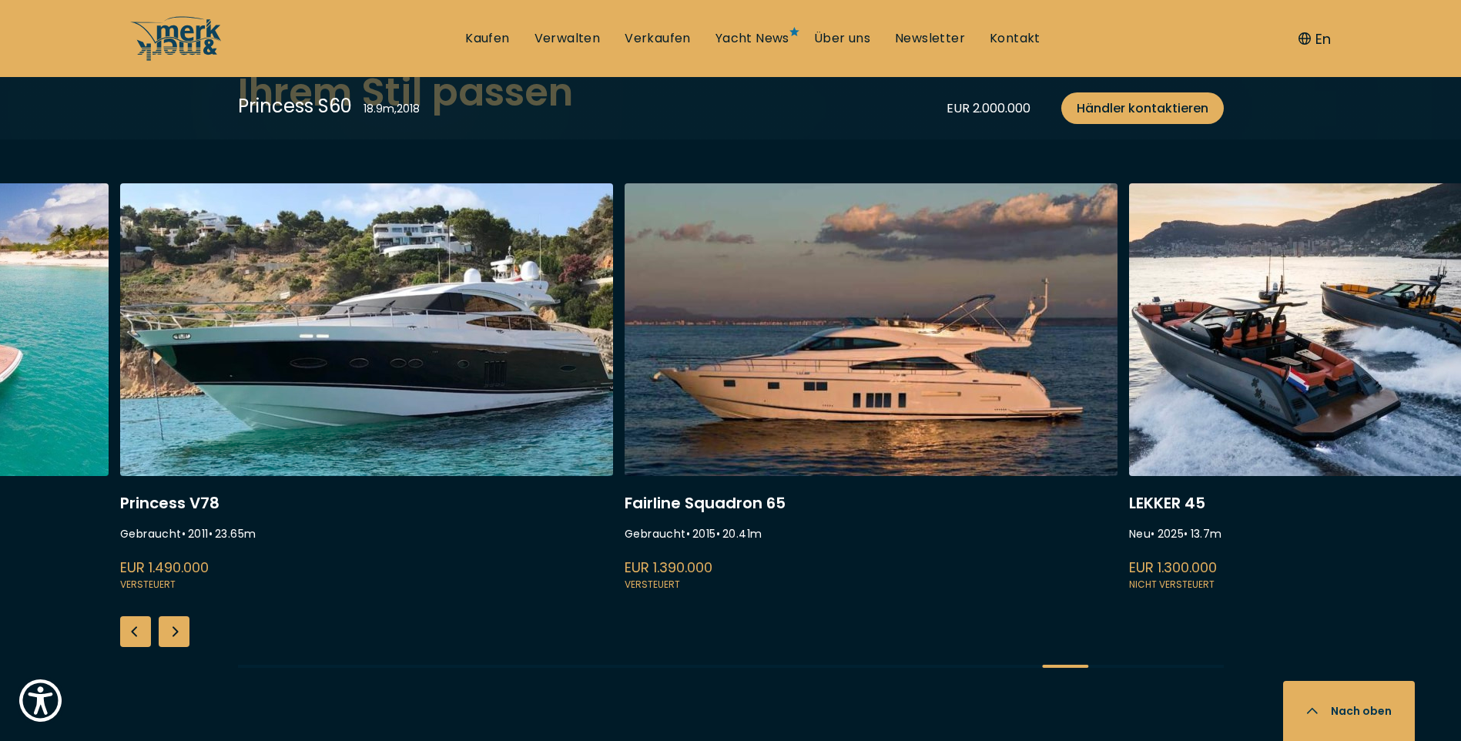
click at [887, 377] on link at bounding box center [871, 388] width 493 height 411
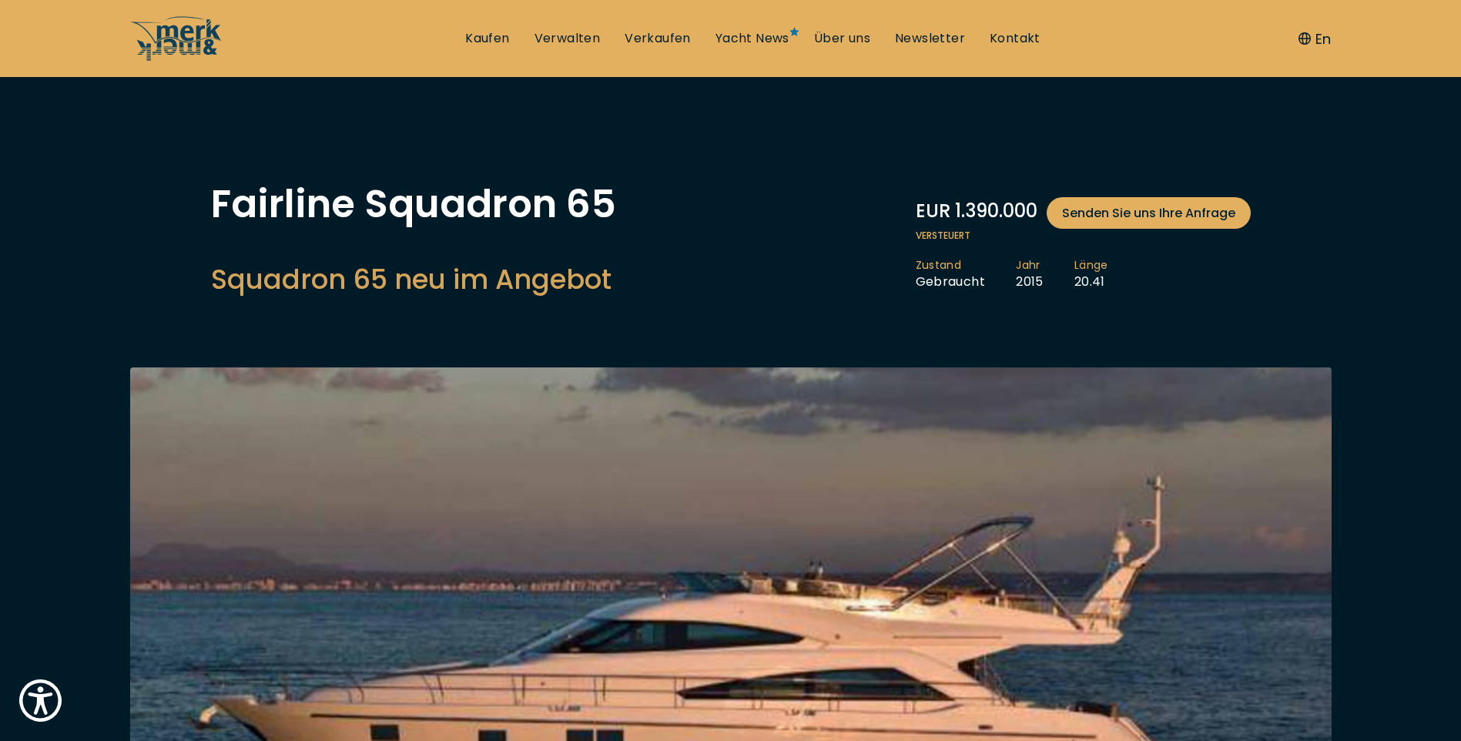
scroll to position [4021, 0]
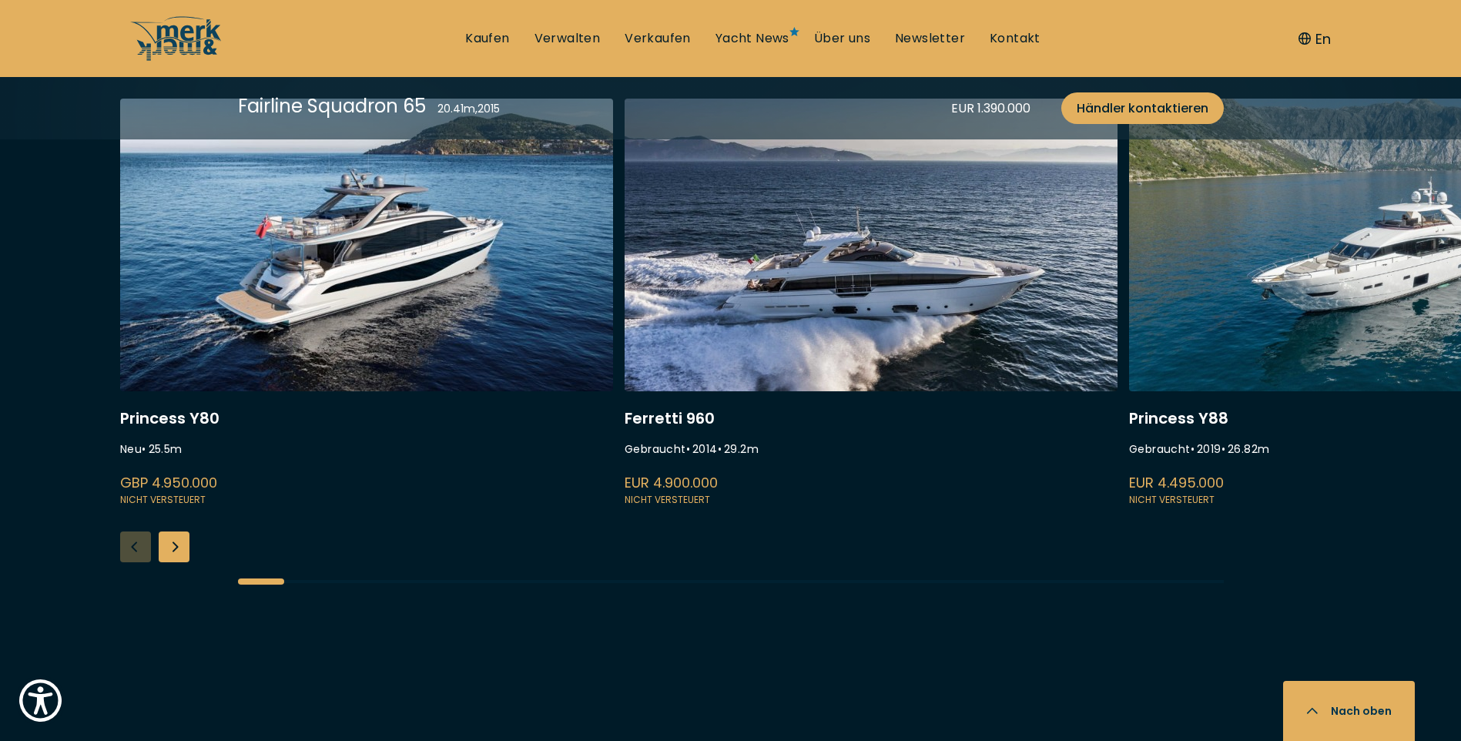
click at [903, 582] on div at bounding box center [731, 581] width 986 height 39
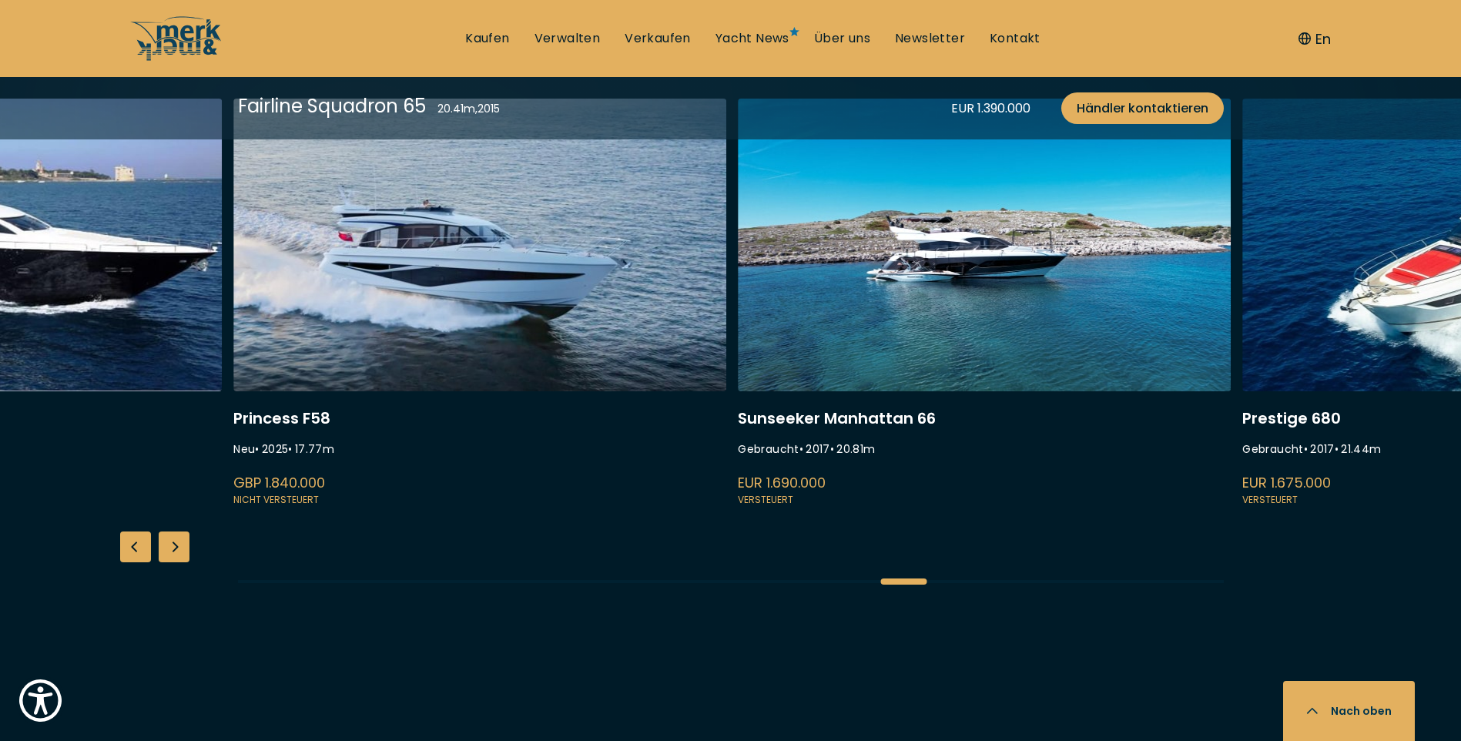
click at [1031, 577] on div at bounding box center [731, 581] width 986 height 39
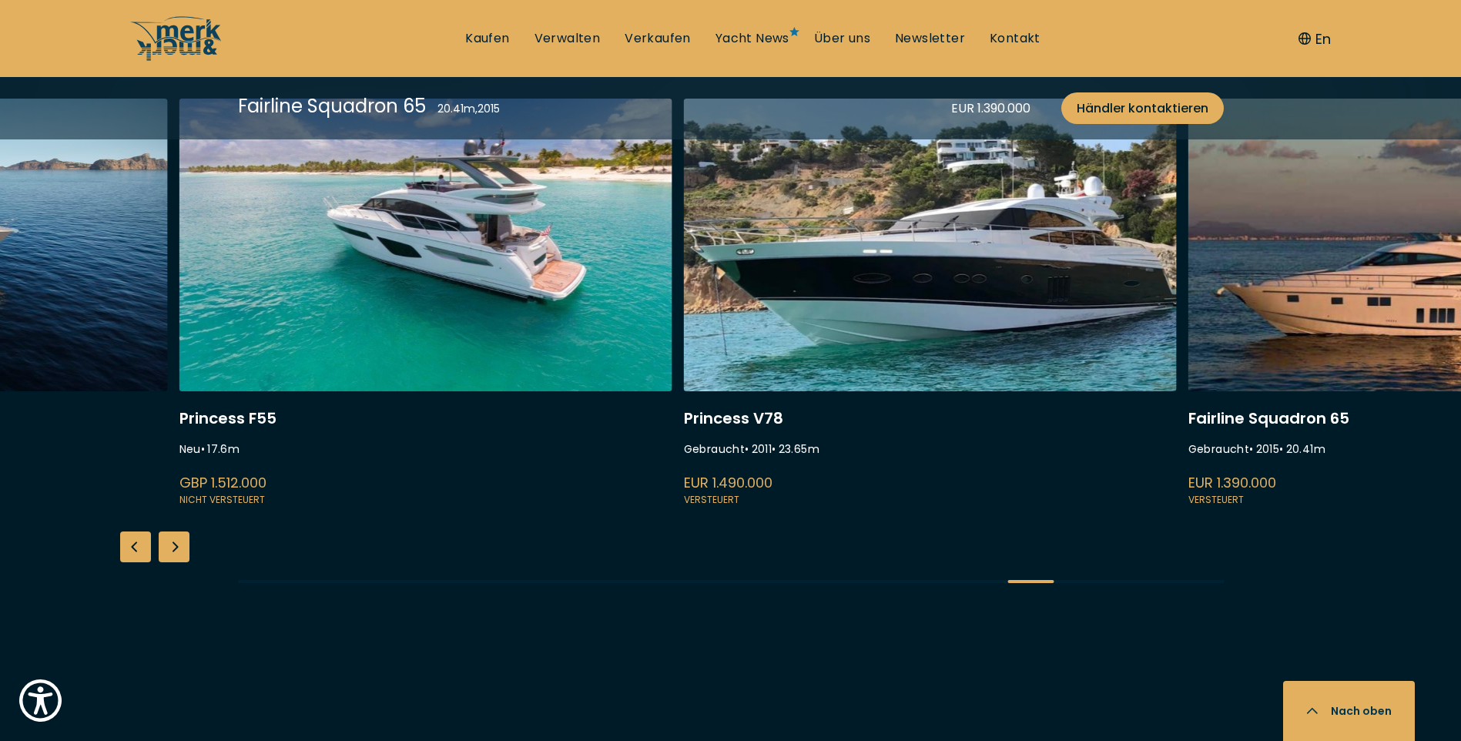
click at [997, 256] on link at bounding box center [930, 304] width 493 height 411
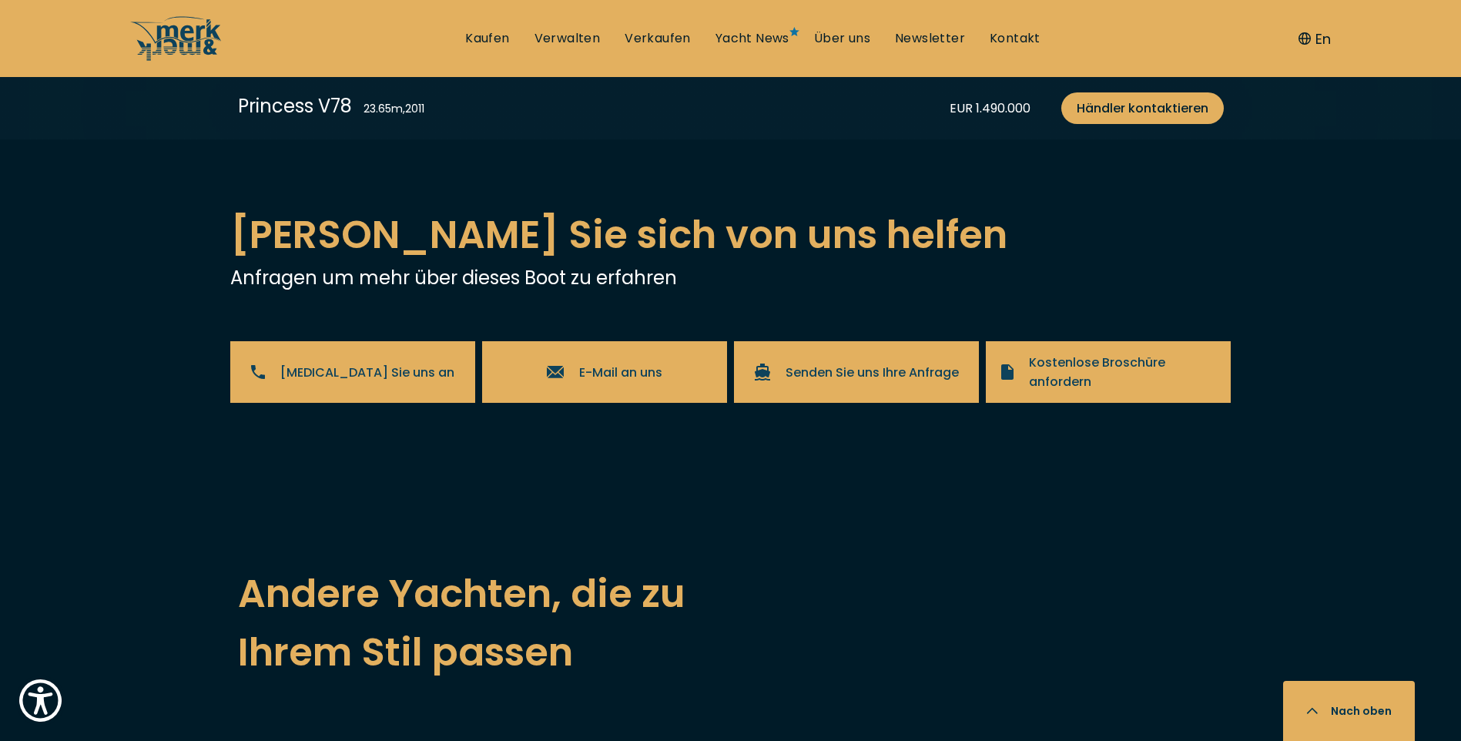
scroll to position [2465, 0]
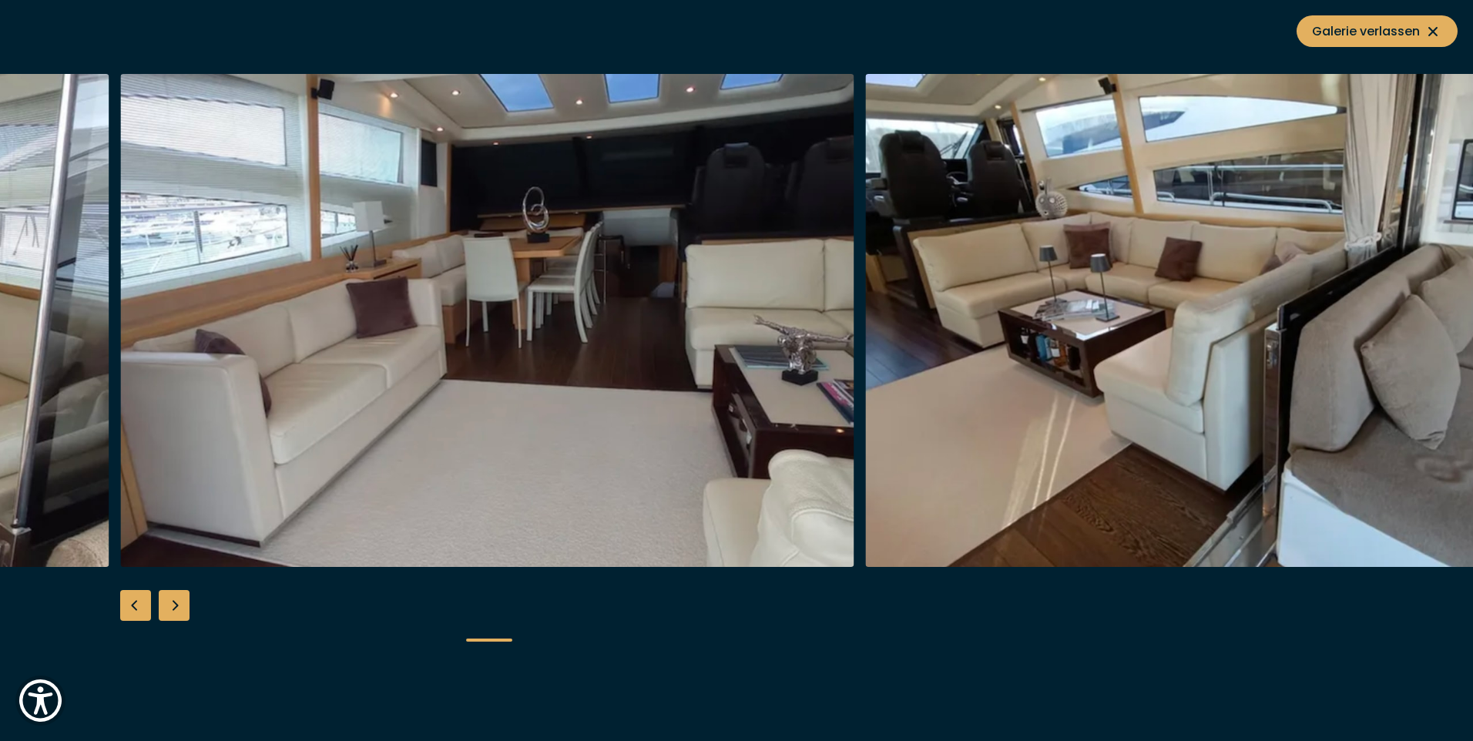
click at [178, 615] on div "Next slide" at bounding box center [174, 605] width 31 height 31
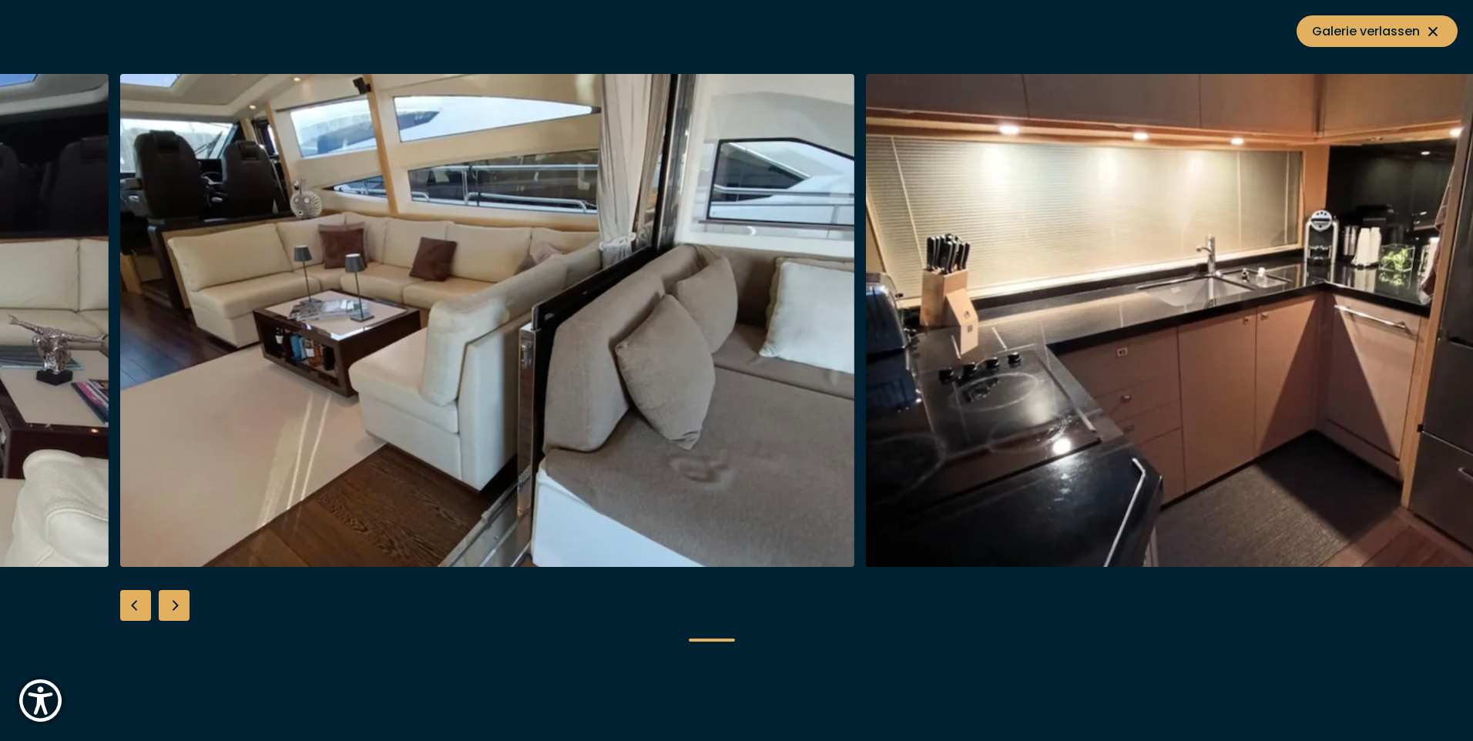
click at [178, 615] on div "Next slide" at bounding box center [174, 605] width 31 height 31
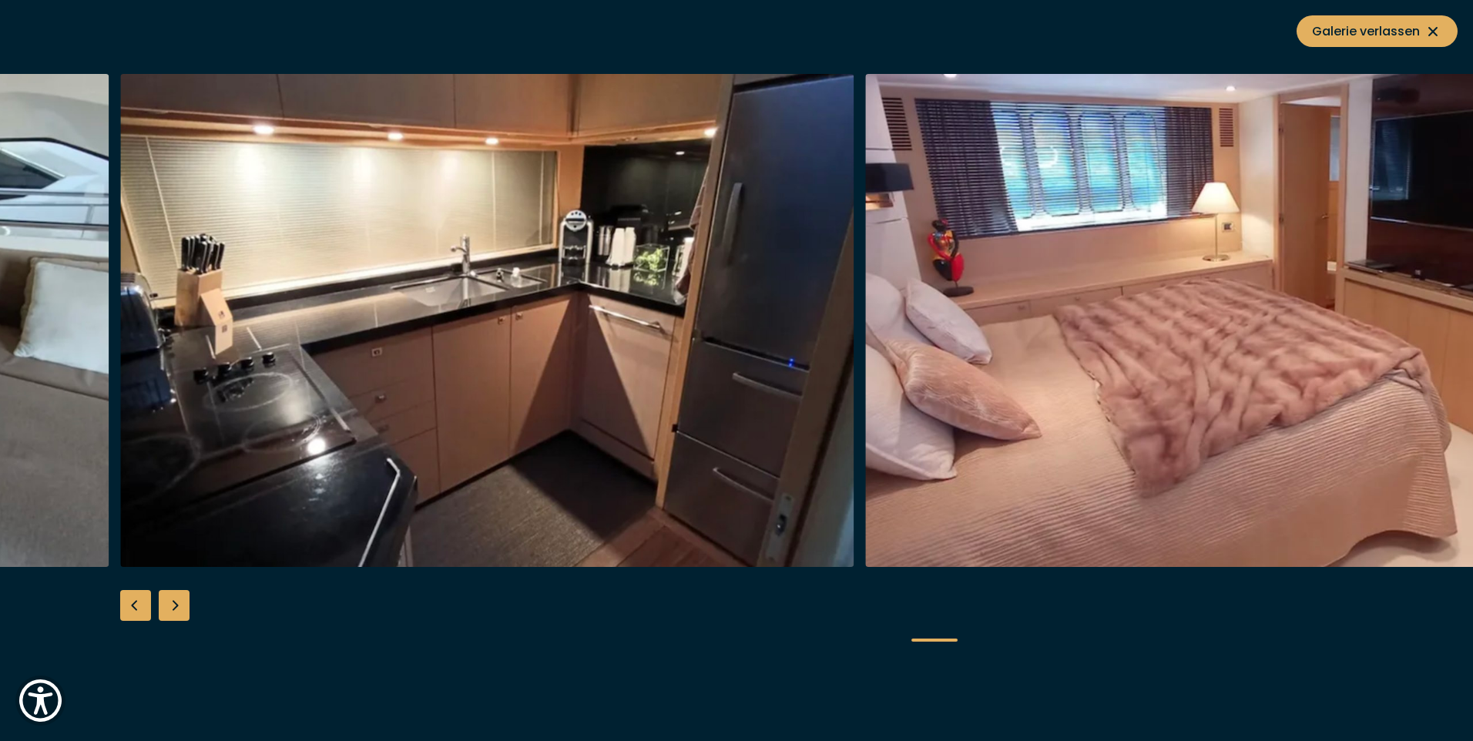
click at [178, 615] on div "Next slide" at bounding box center [174, 605] width 31 height 31
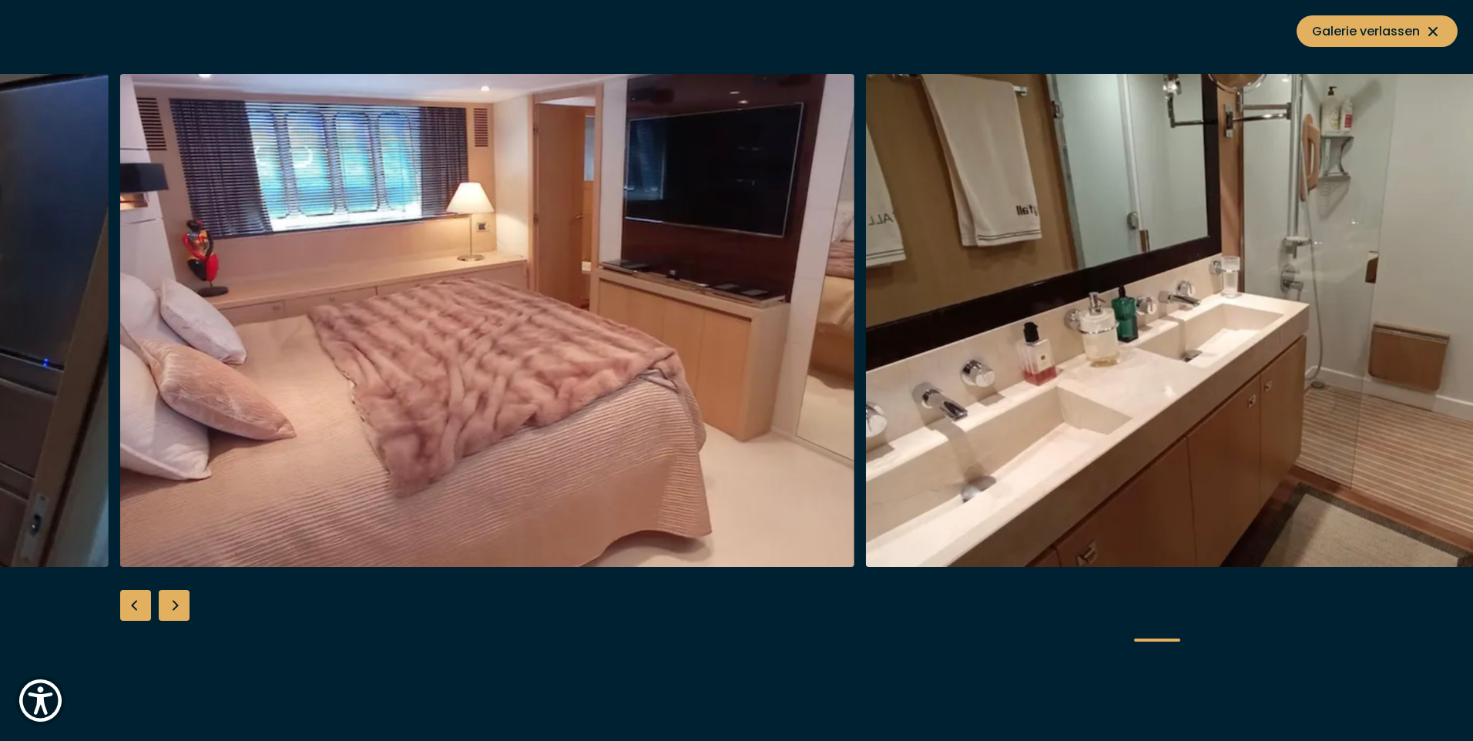
click at [178, 615] on div "Next slide" at bounding box center [174, 605] width 31 height 31
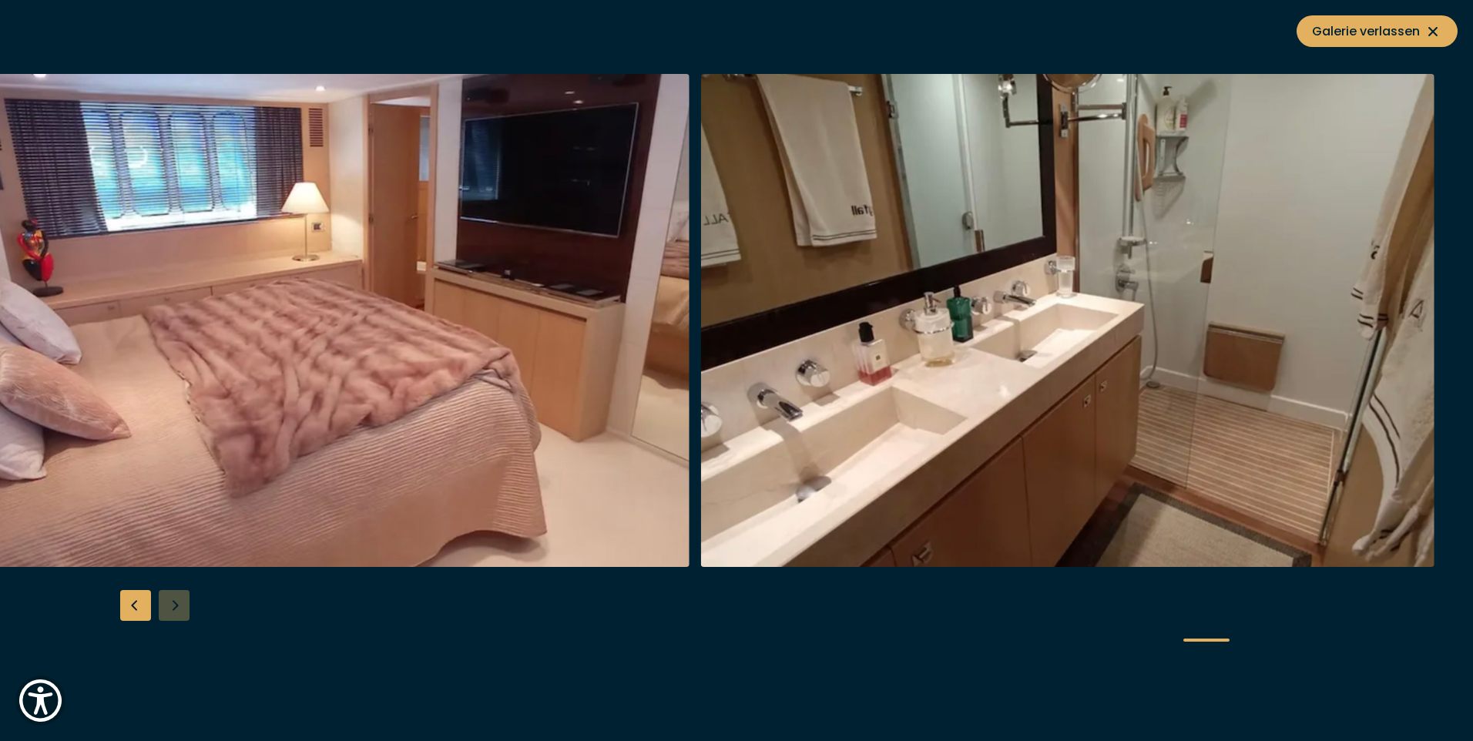
click at [178, 615] on div at bounding box center [736, 370] width 1473 height 593
click at [132, 605] on div "Previous slide" at bounding box center [135, 605] width 31 height 31
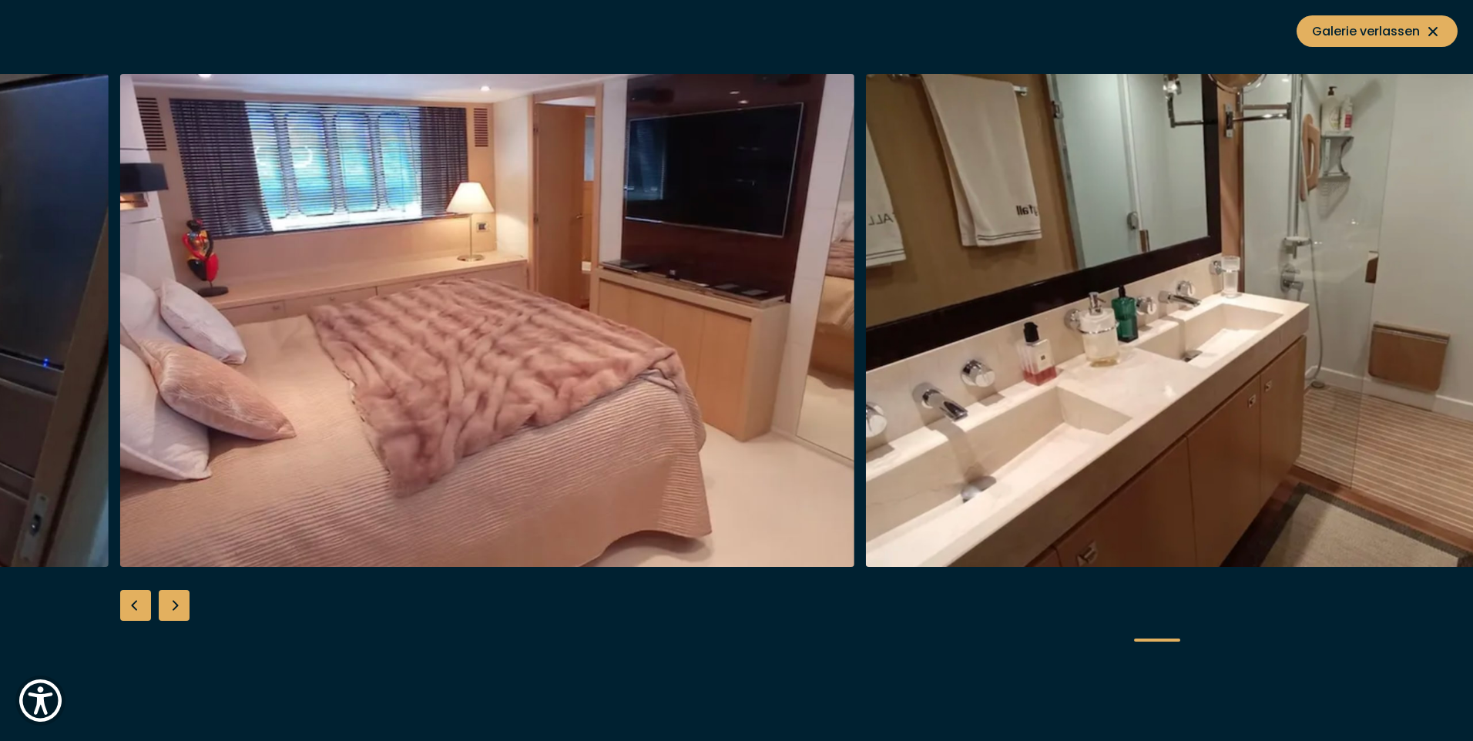
click at [132, 605] on div "Previous slide" at bounding box center [135, 605] width 31 height 31
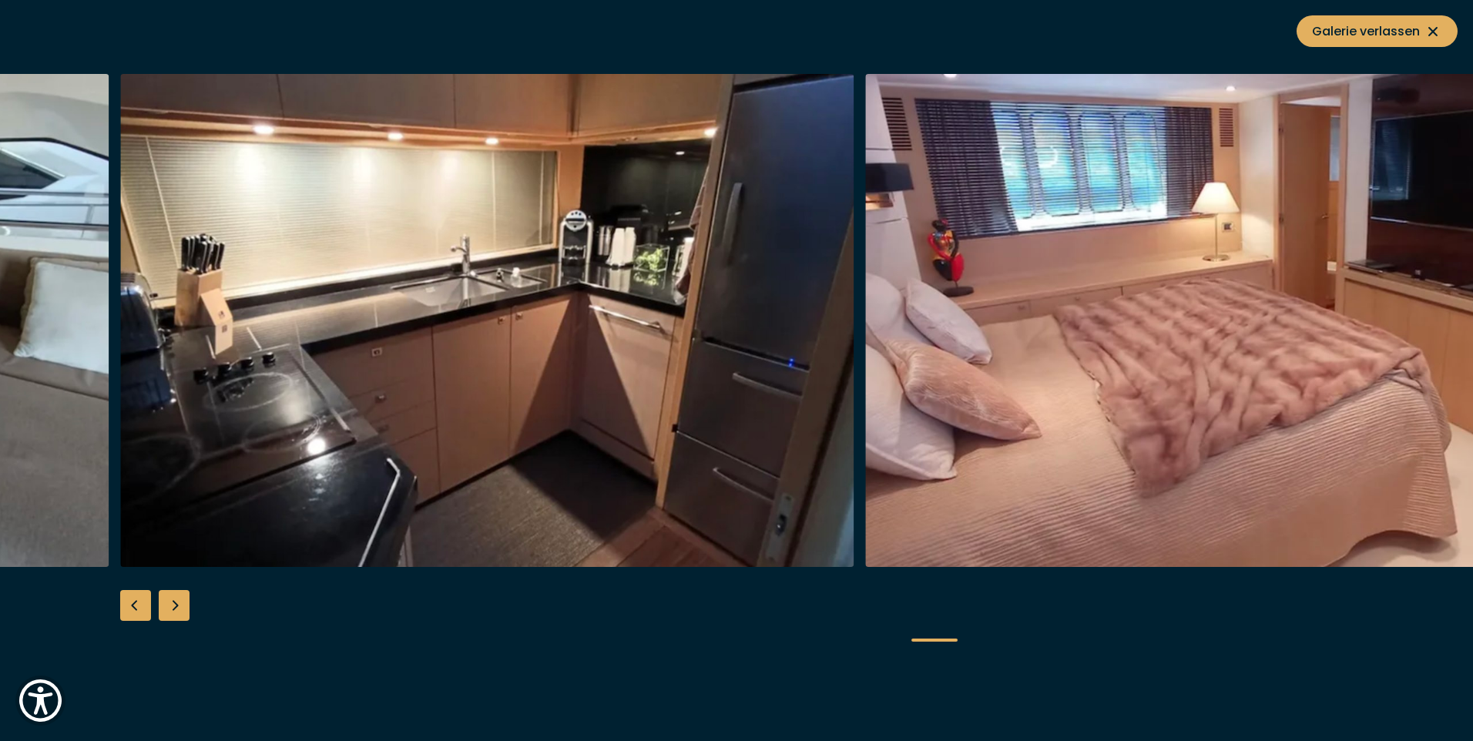
click at [132, 605] on div "Previous slide" at bounding box center [135, 605] width 31 height 31
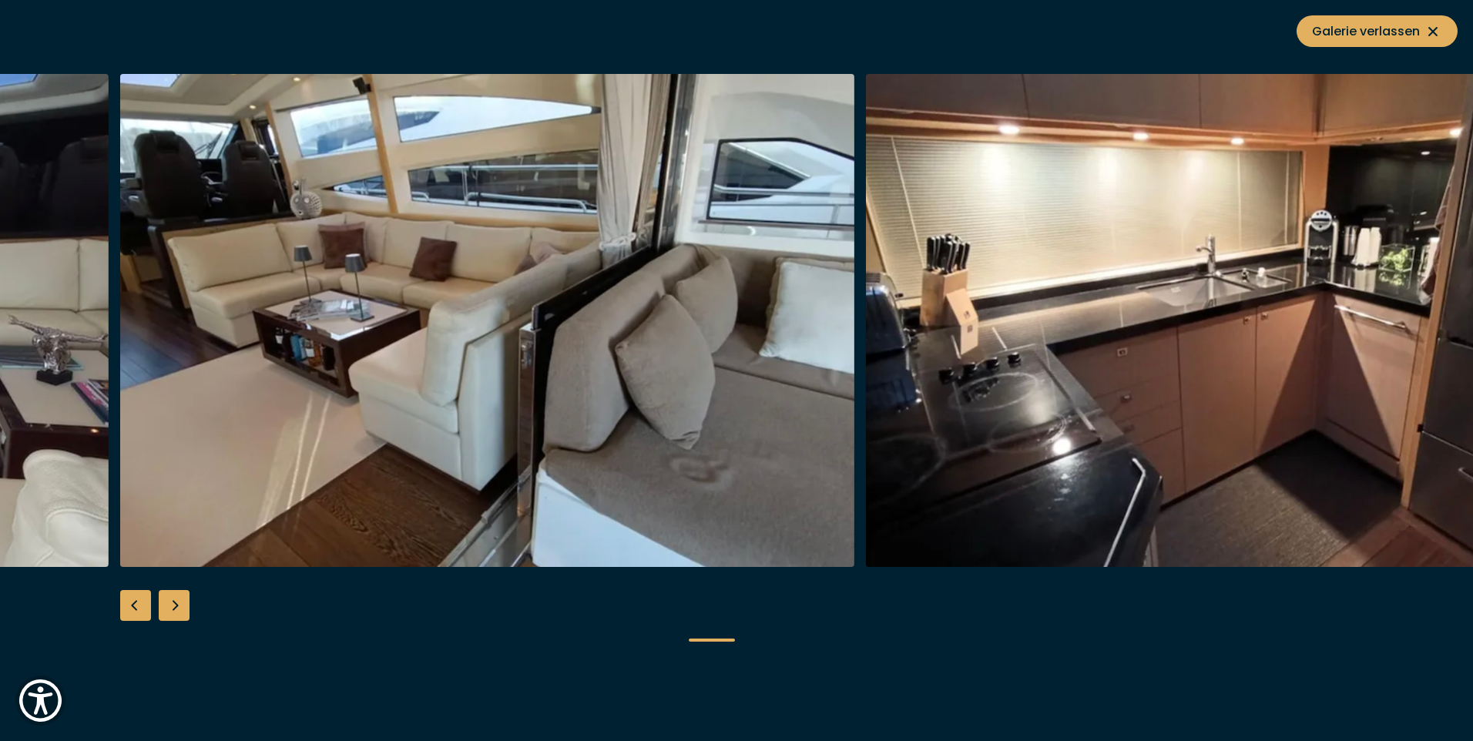
click at [132, 605] on div "Previous slide" at bounding box center [135, 605] width 31 height 31
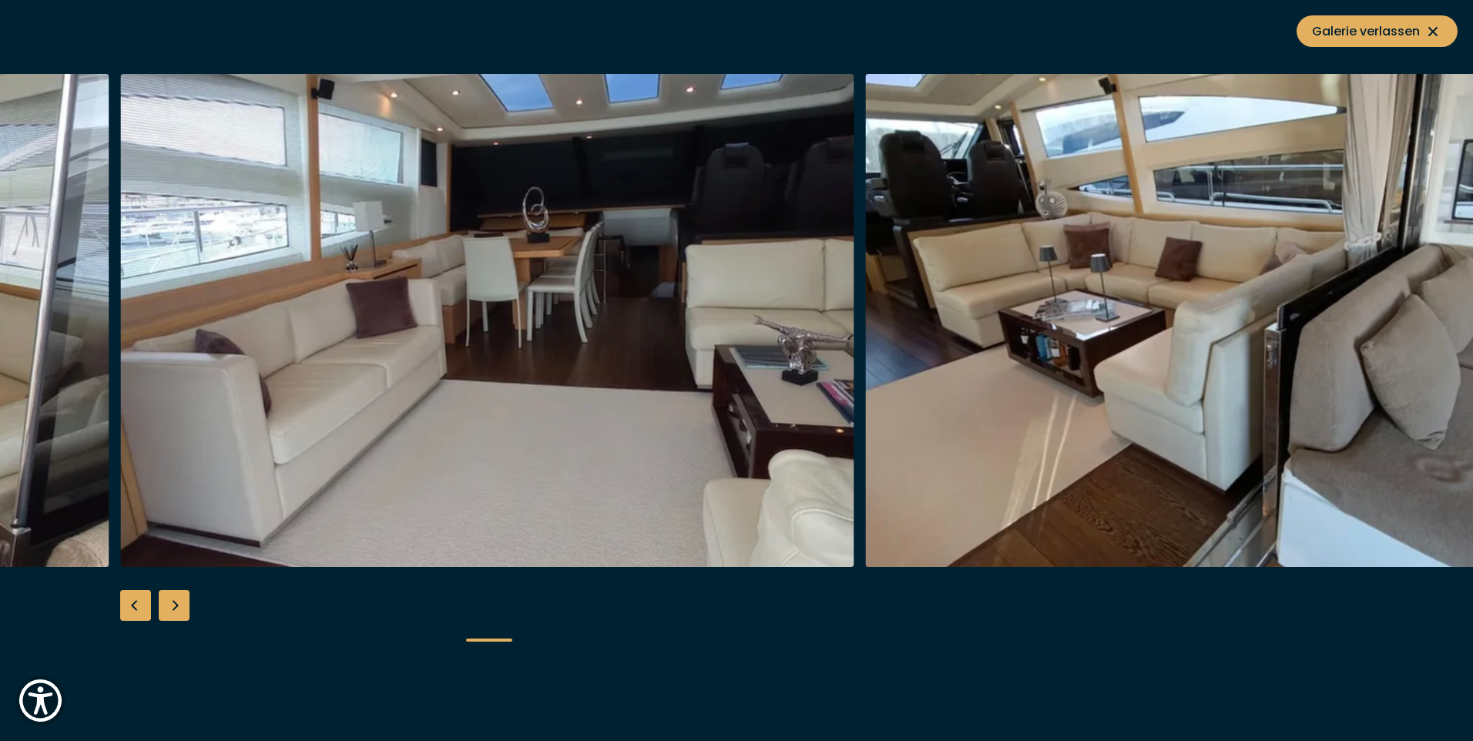
click at [132, 605] on div "Previous slide" at bounding box center [135, 605] width 31 height 31
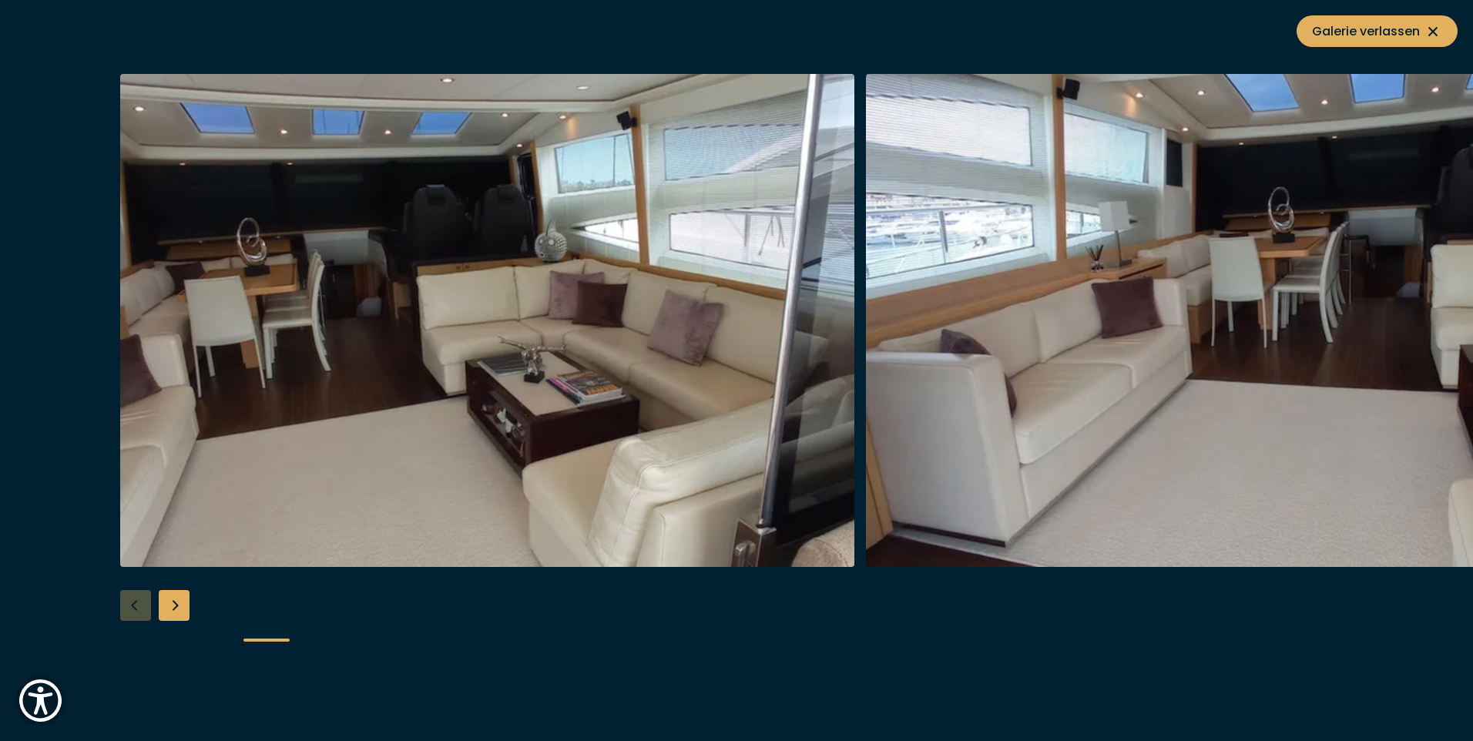
click at [132, 605] on div at bounding box center [736, 370] width 1473 height 593
click at [176, 606] on div "Next slide" at bounding box center [174, 605] width 31 height 31
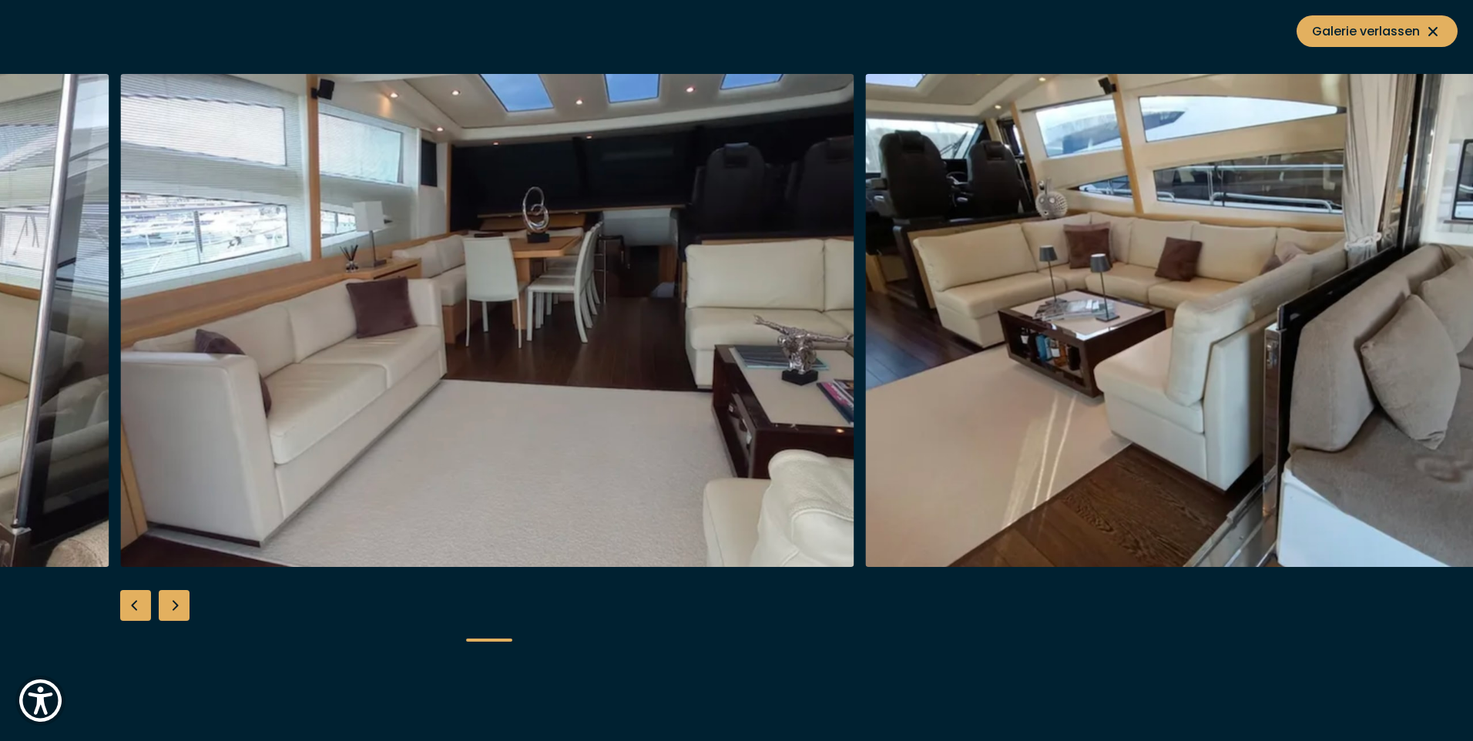
click at [176, 606] on div "Next slide" at bounding box center [174, 605] width 31 height 31
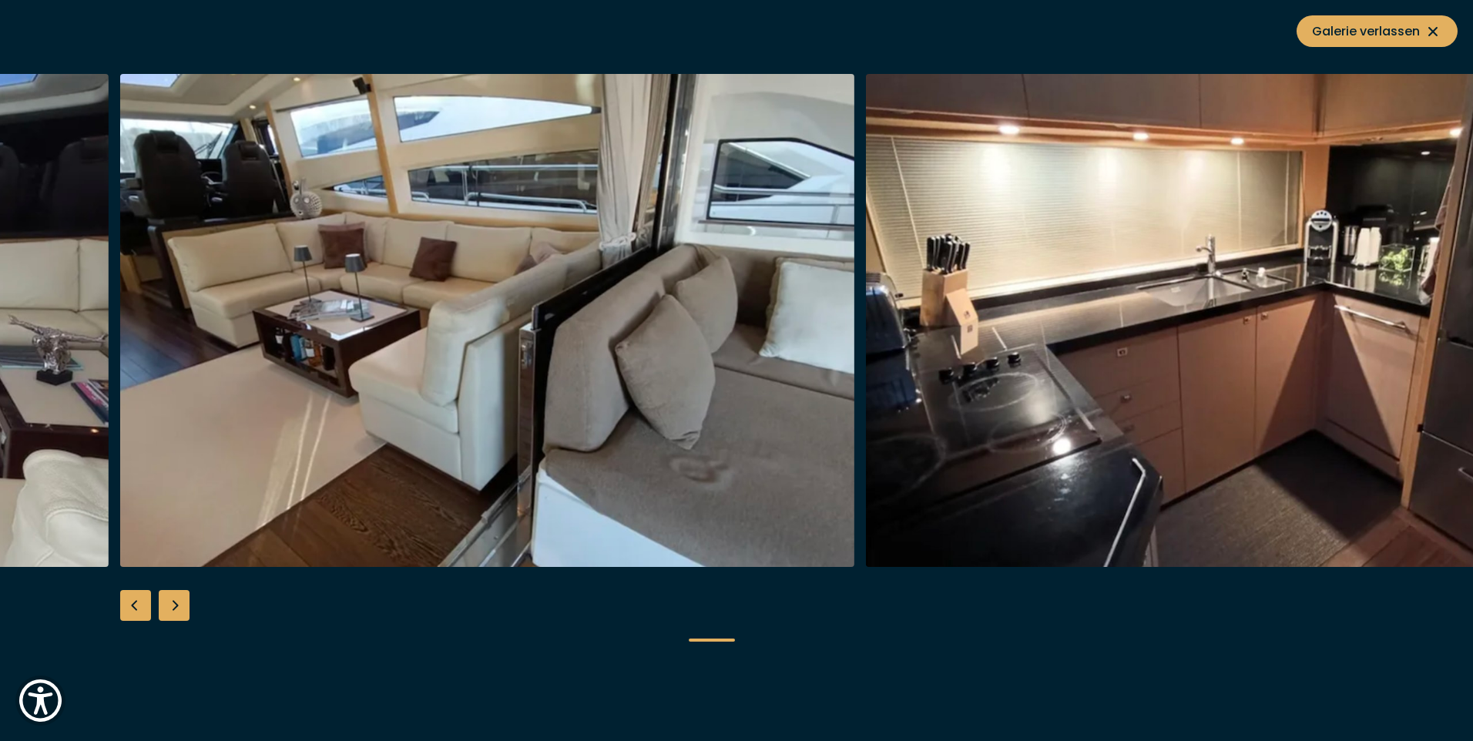
click at [176, 606] on div "Next slide" at bounding box center [174, 605] width 31 height 31
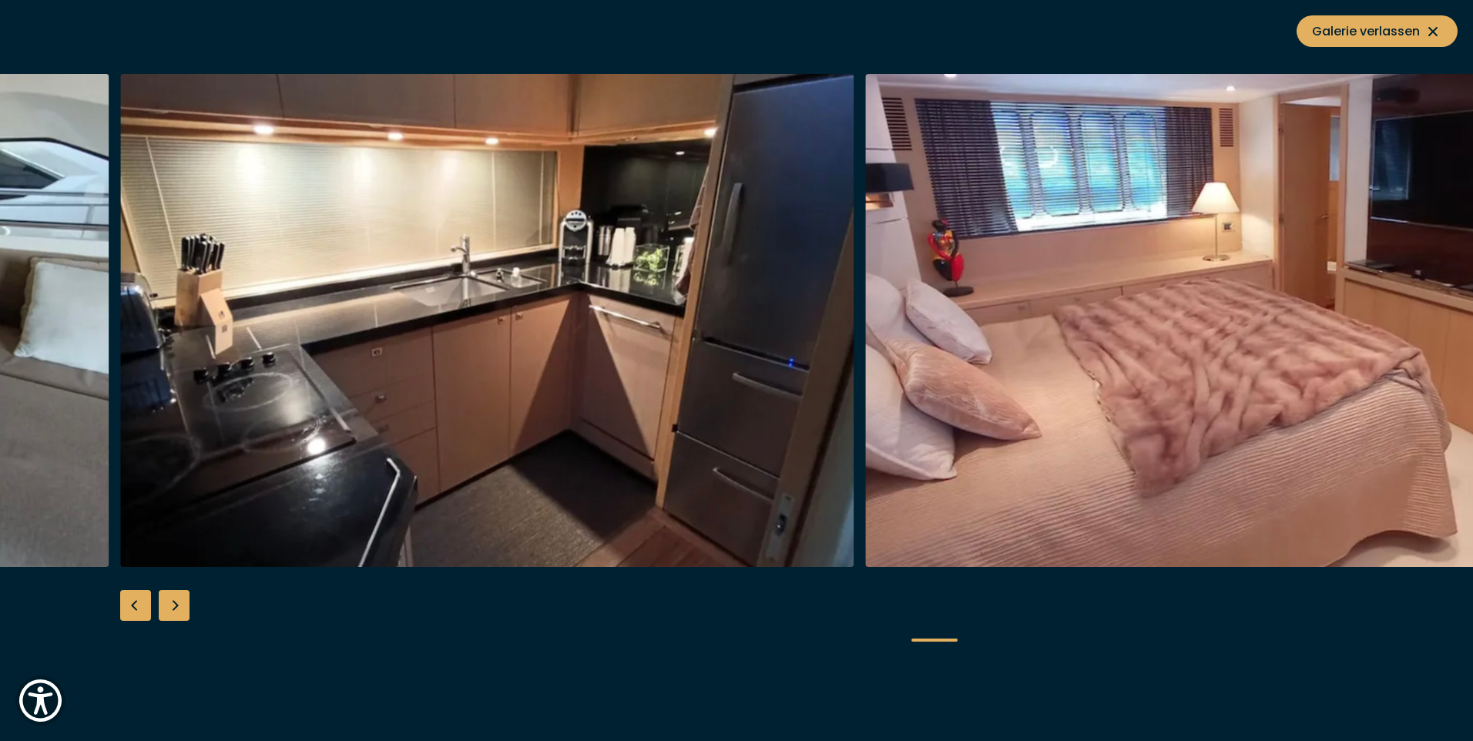
click at [176, 606] on div "Next slide" at bounding box center [174, 605] width 31 height 31
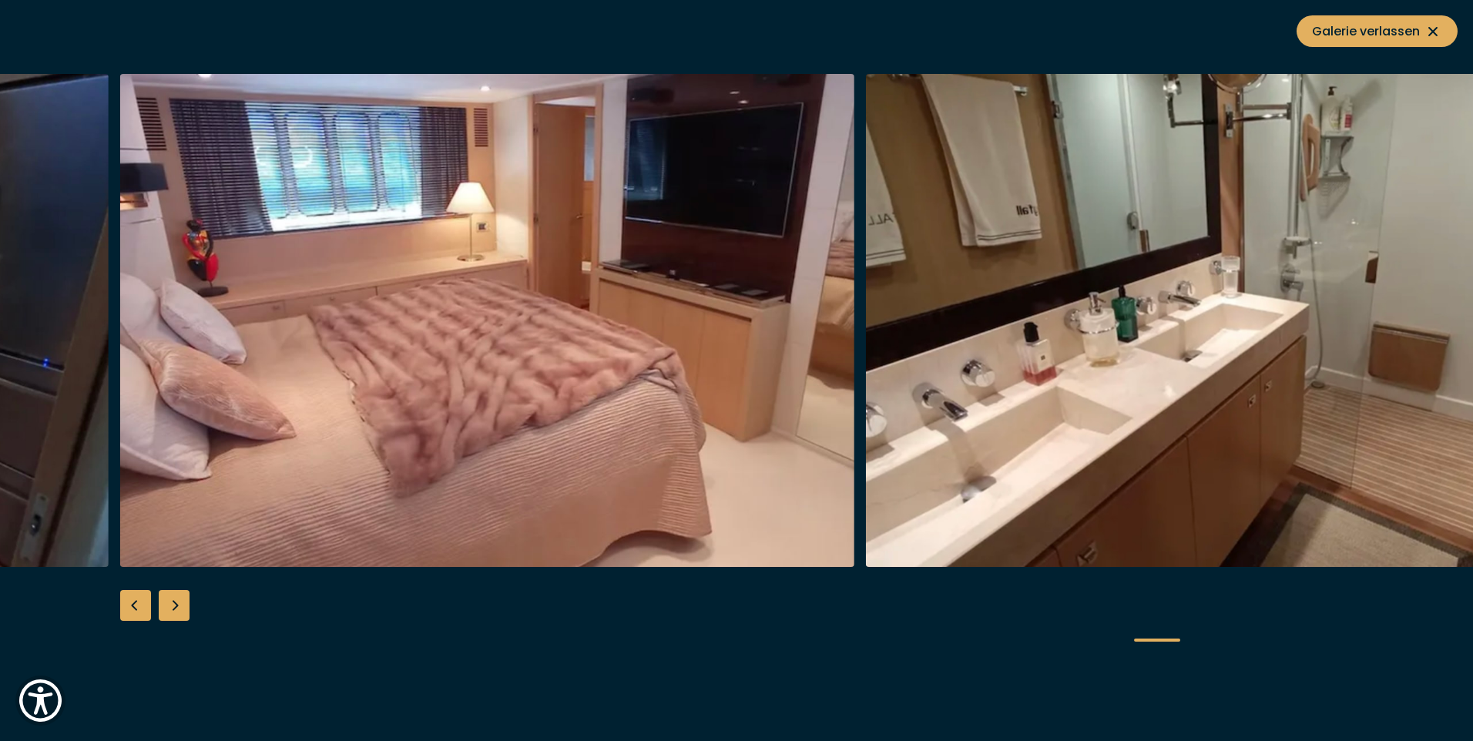
click at [176, 606] on div "Next slide" at bounding box center [174, 605] width 31 height 31
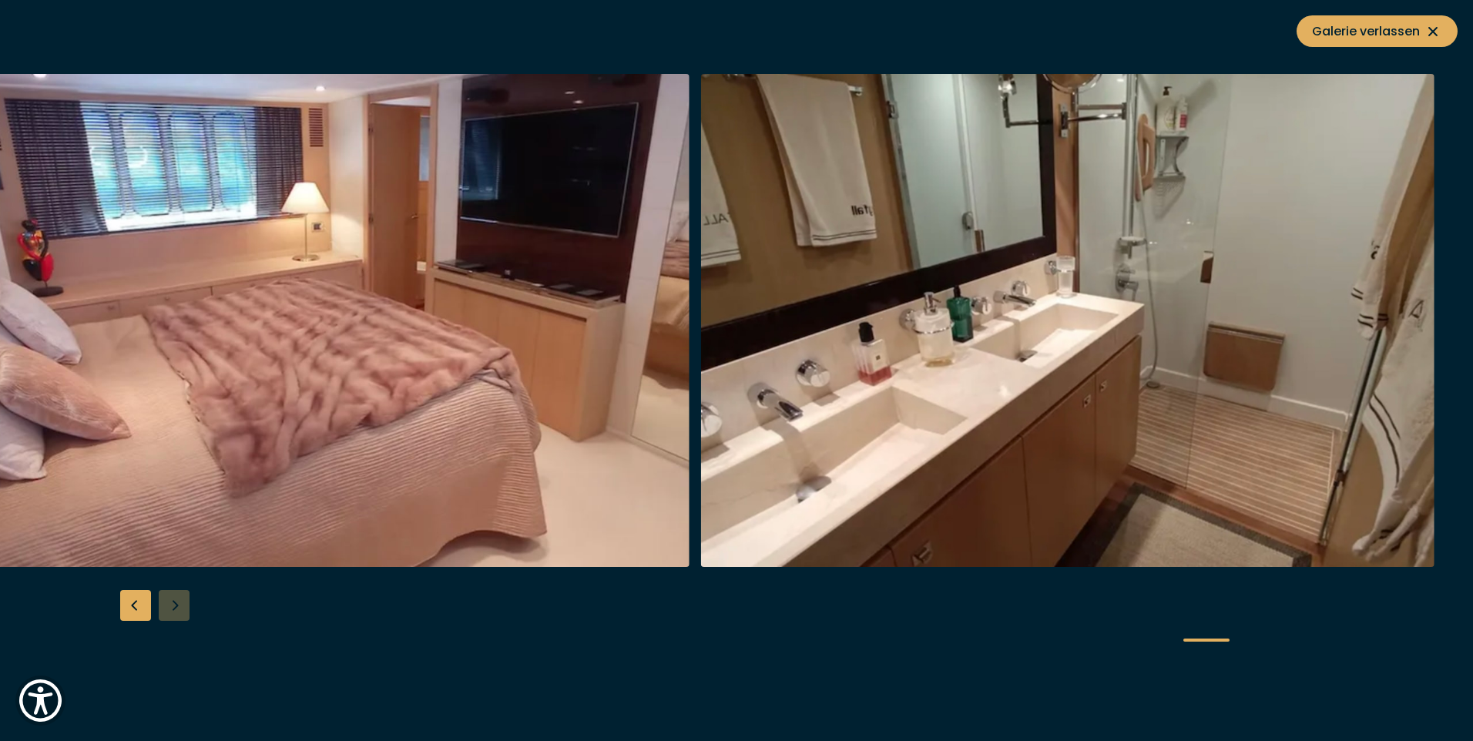
click at [176, 606] on div at bounding box center [736, 370] width 1473 height 593
click at [1375, 37] on span "Galerie verlassen" at bounding box center [1377, 31] width 130 height 19
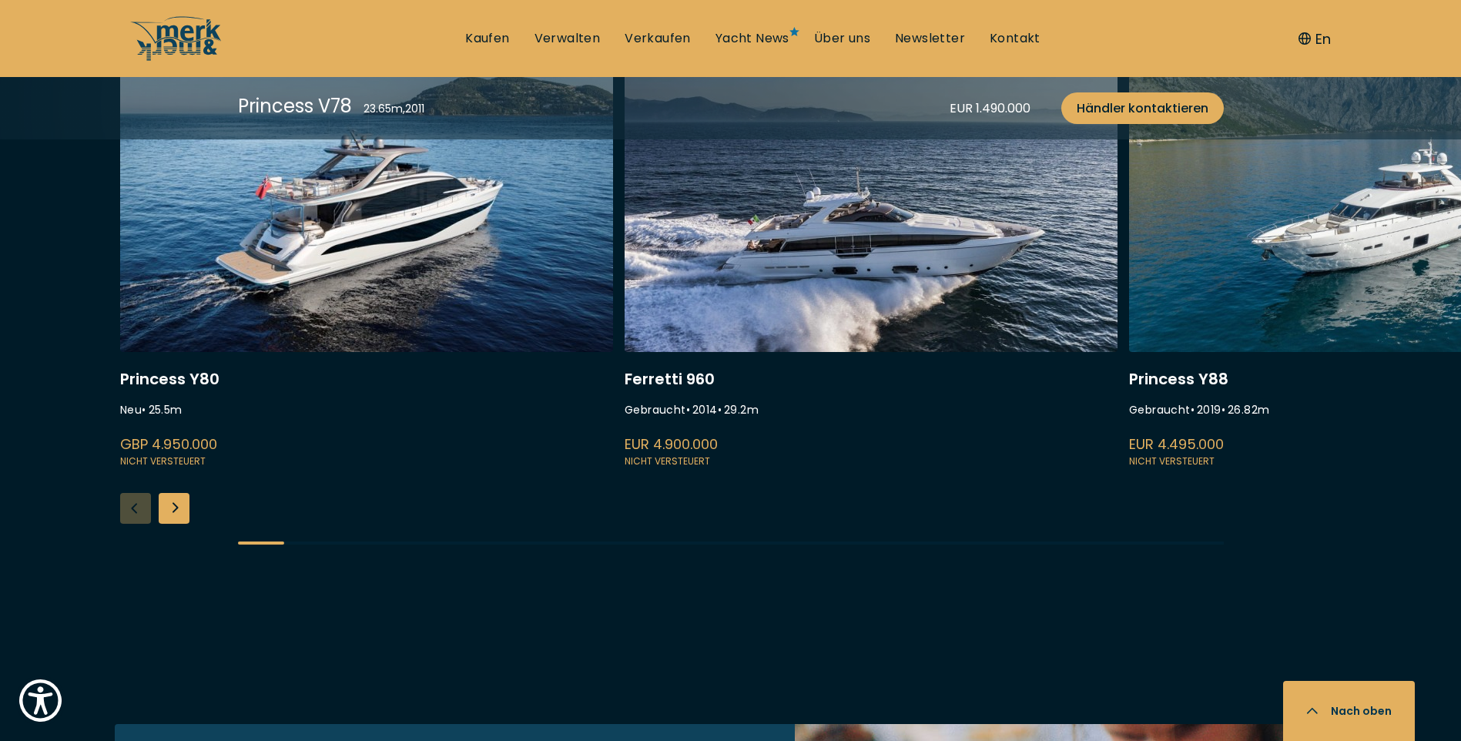
scroll to position [3697, 0]
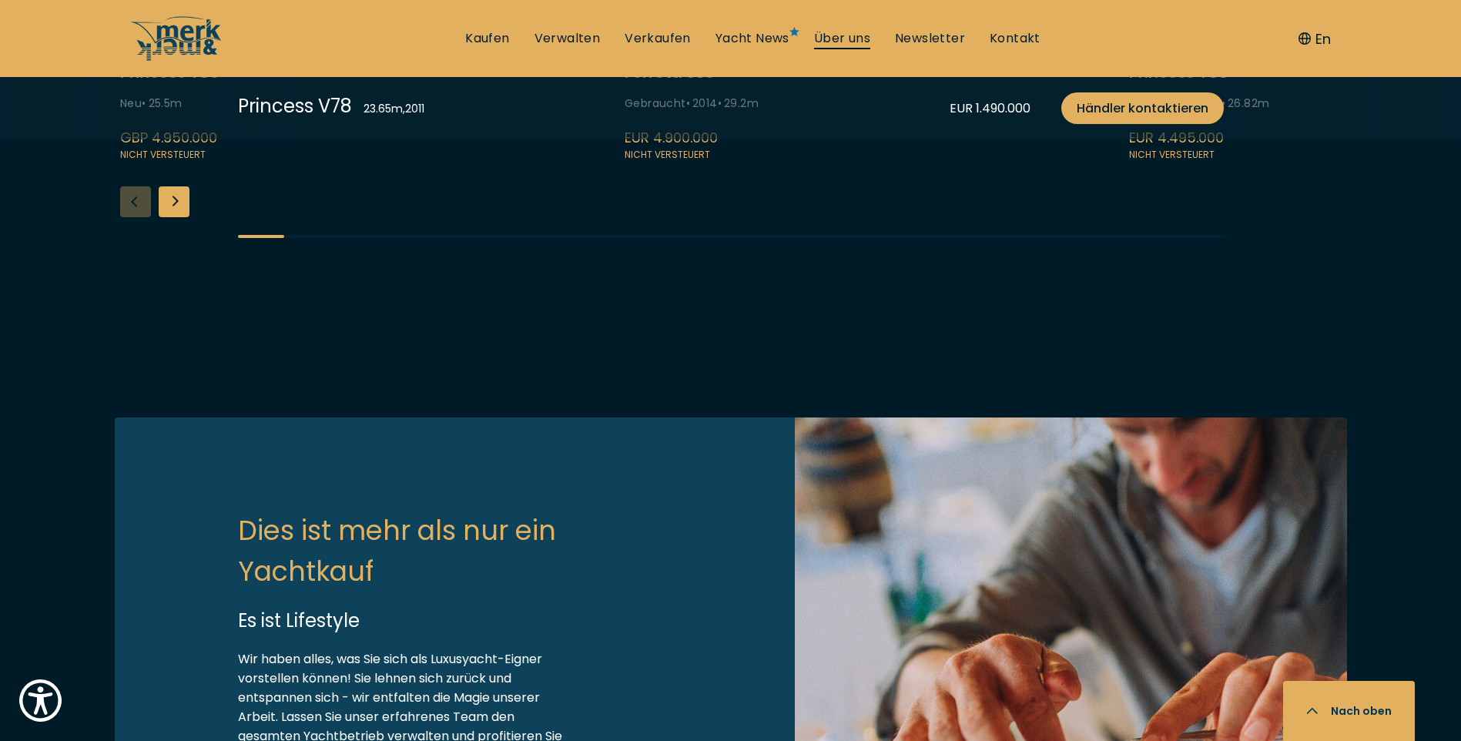
click at [867, 40] on link "Über uns" at bounding box center [842, 38] width 56 height 17
click at [930, 37] on link "Newsletter" at bounding box center [930, 38] width 70 height 17
